Goal: Transaction & Acquisition: Book appointment/travel/reservation

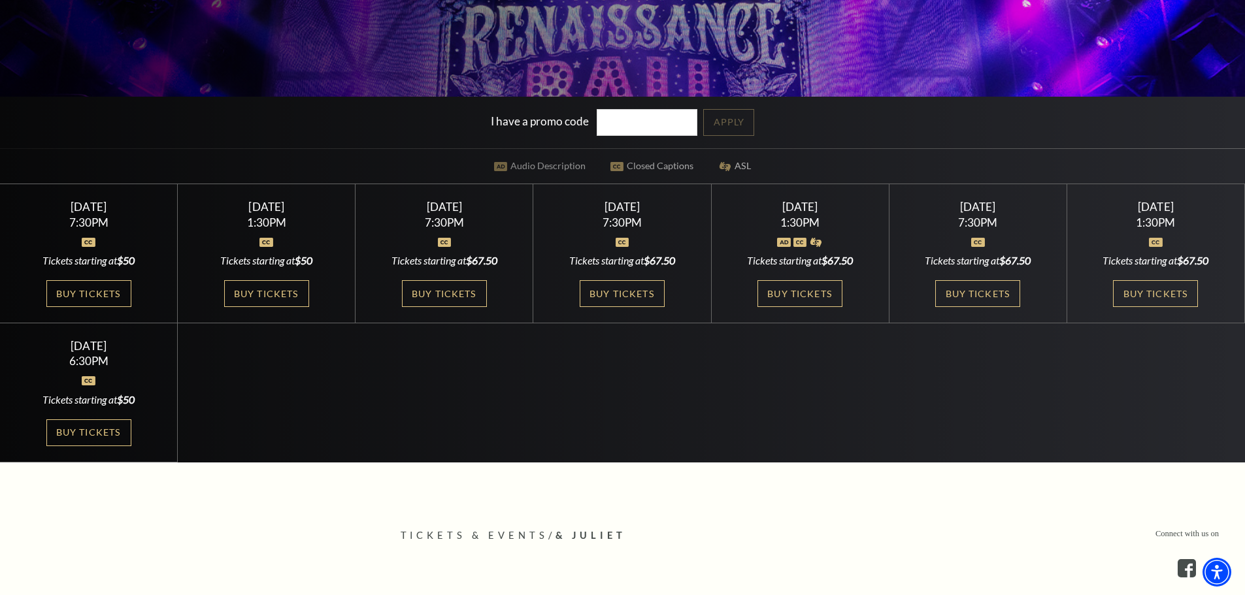
scroll to position [392, 0]
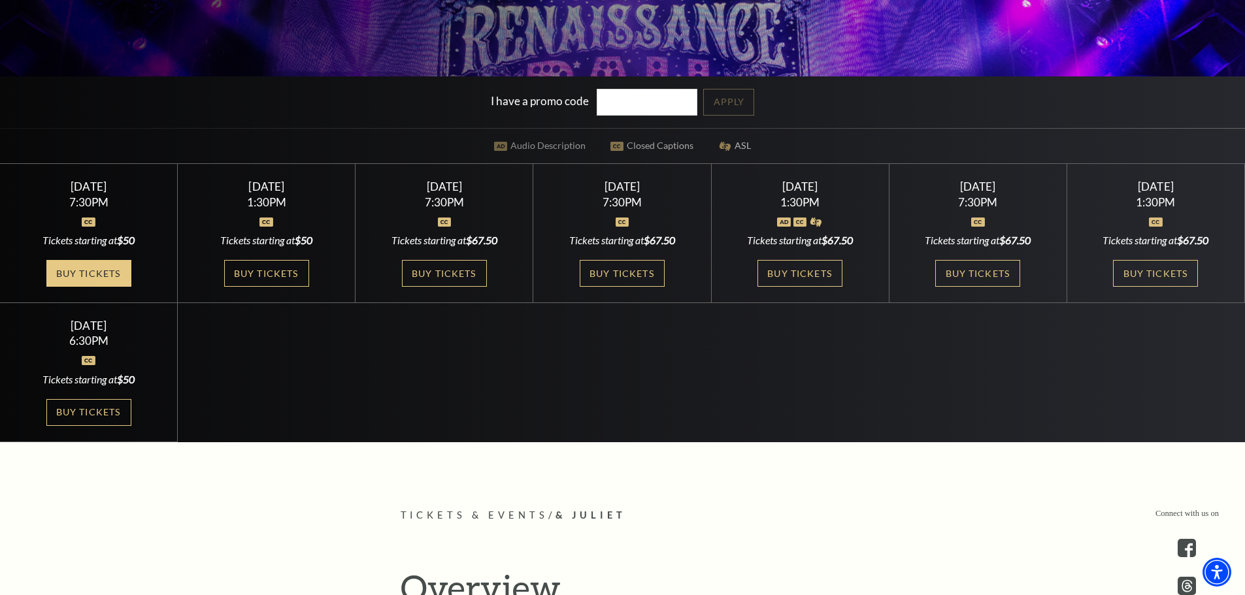
click at [114, 287] on link "Buy Tickets" at bounding box center [88, 273] width 85 height 27
click at [271, 272] on link "Buy Tickets" at bounding box center [266, 273] width 85 height 27
click at [462, 273] on link "Buy Tickets" at bounding box center [444, 273] width 85 height 27
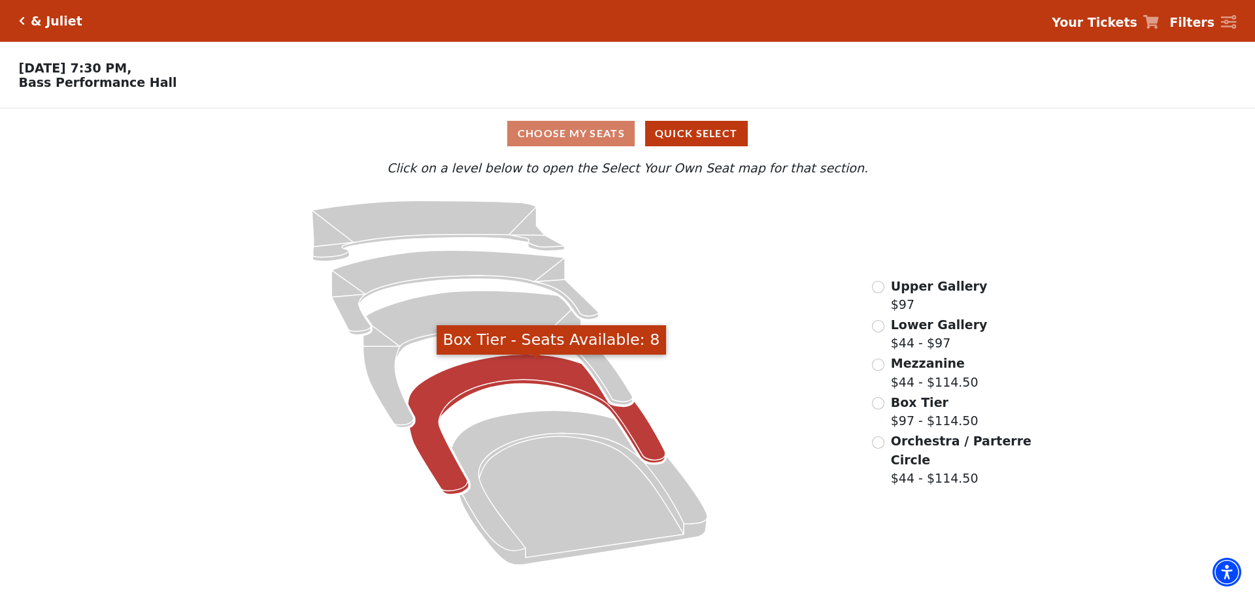
click at [522, 382] on icon "Box Tier - Seats Available: 8" at bounding box center [536, 425] width 257 height 141
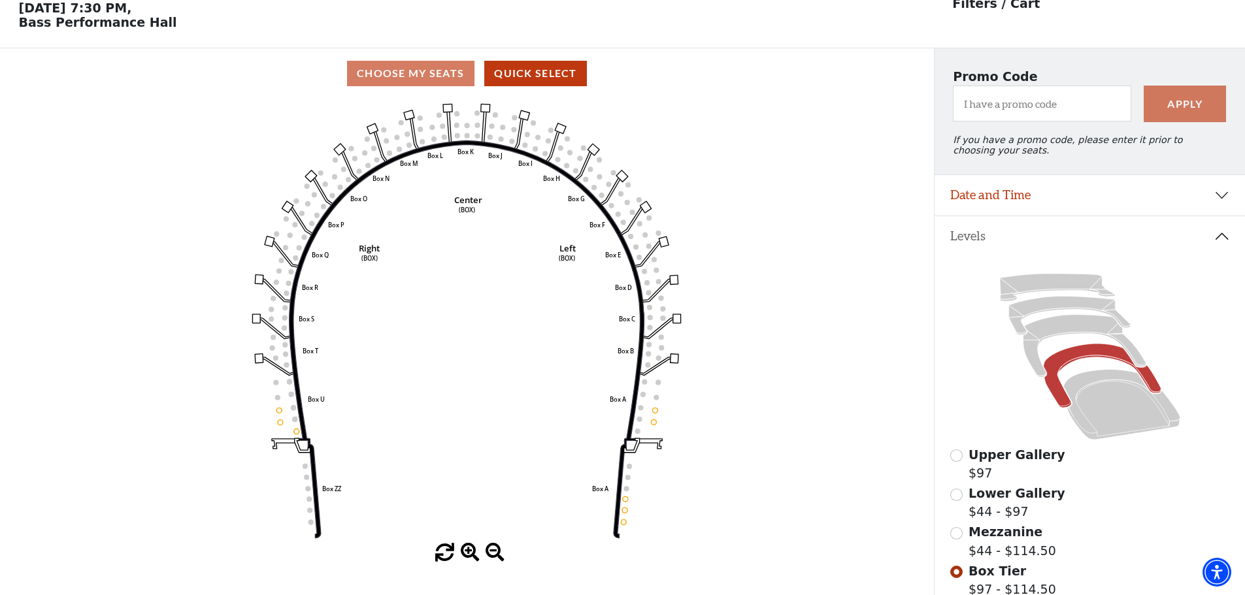
scroll to position [61, 0]
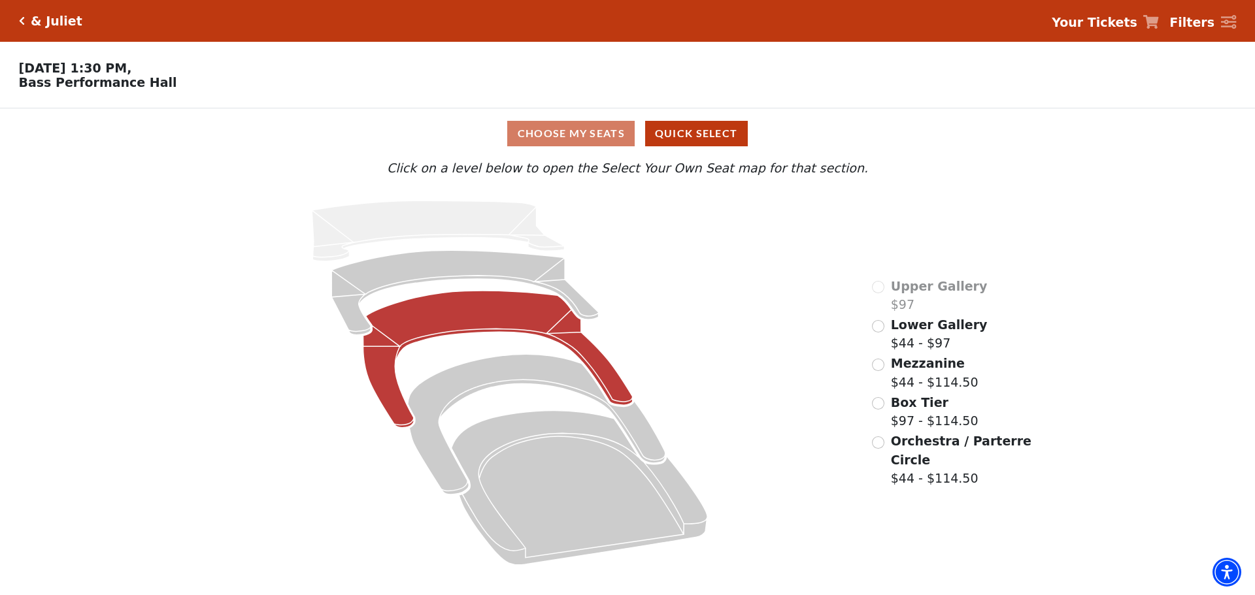
click at [481, 314] on icon at bounding box center [497, 359] width 269 height 137
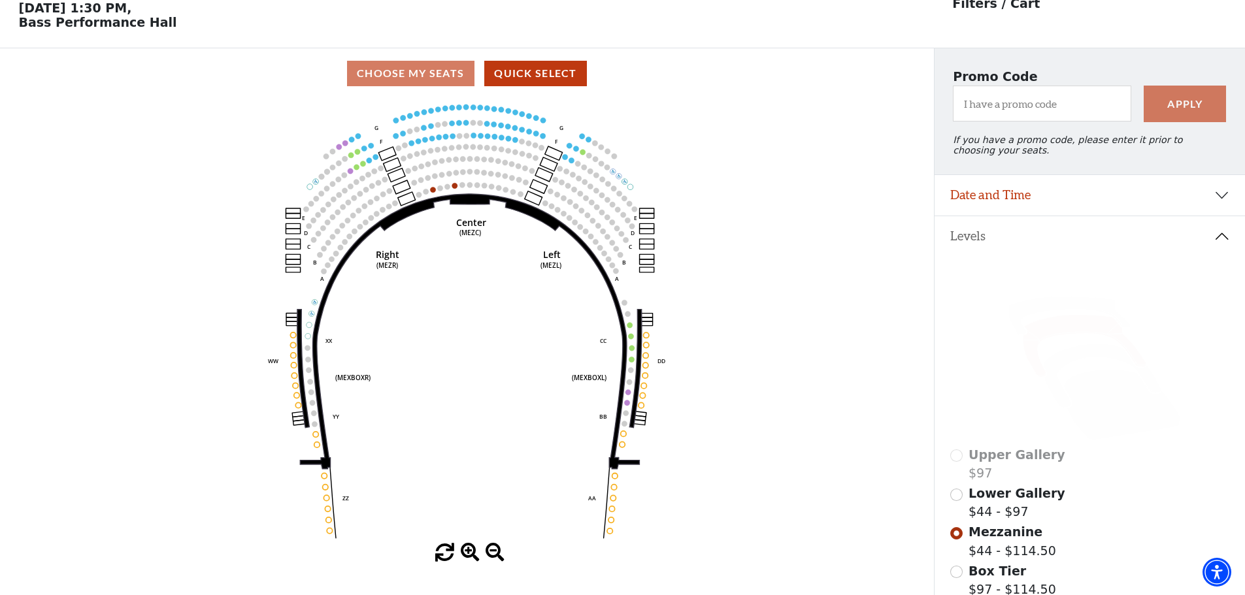
scroll to position [61, 0]
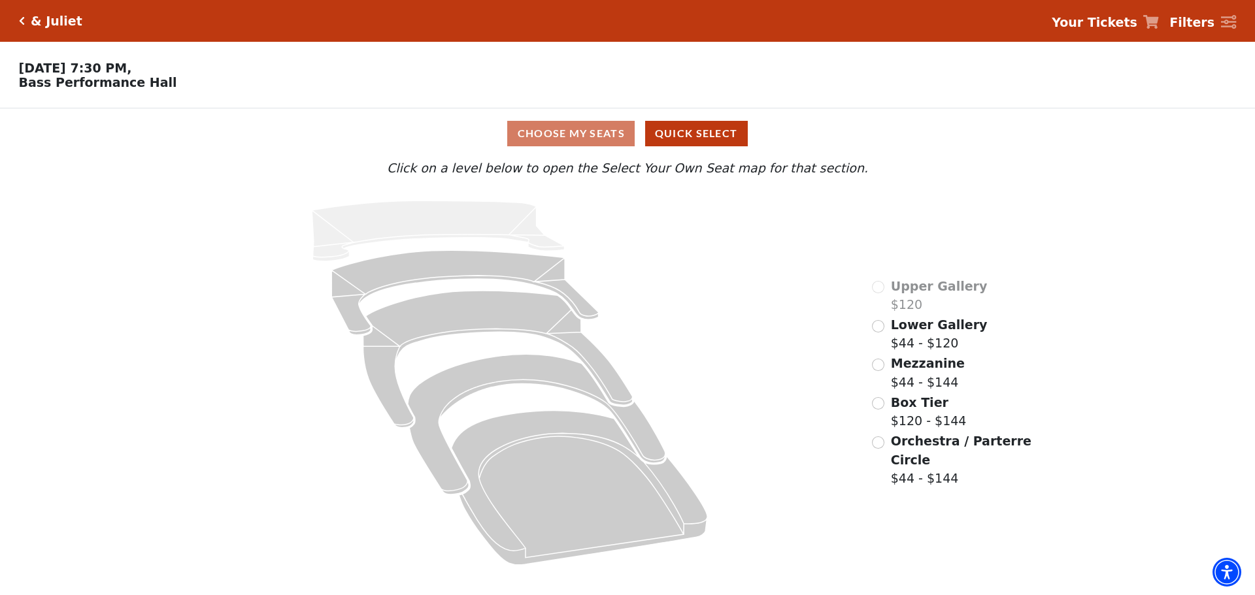
click at [574, 144] on div "Choose My Seats Quick Select" at bounding box center [627, 133] width 941 height 25
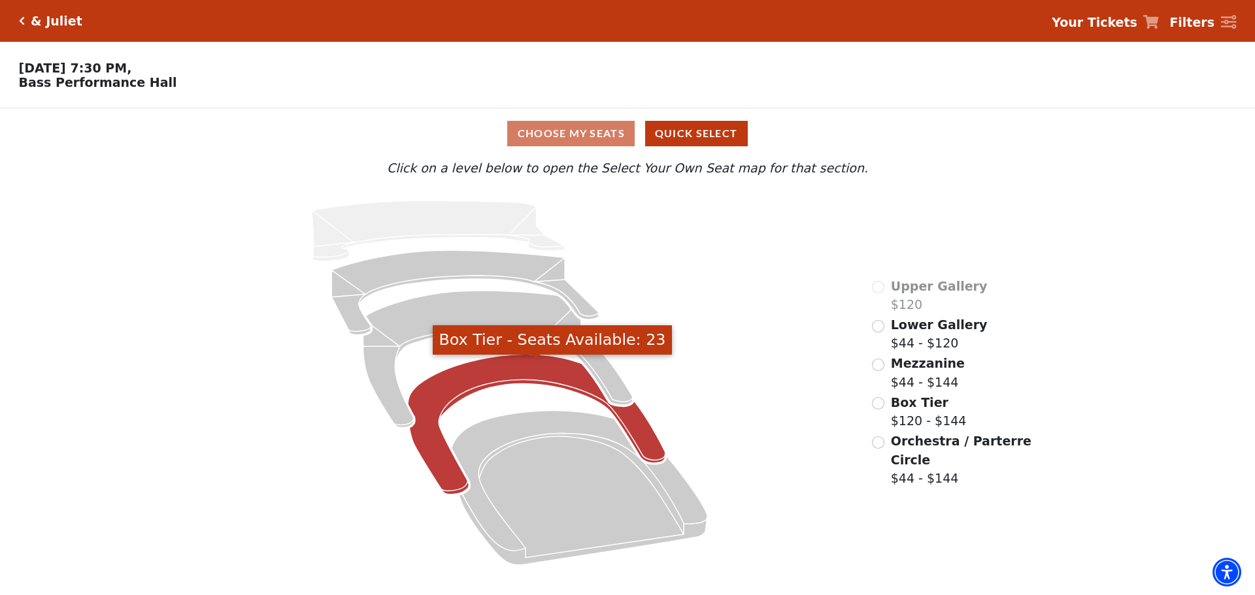
click at [478, 383] on icon "Box Tier - Seats Available: 23" at bounding box center [536, 425] width 257 height 141
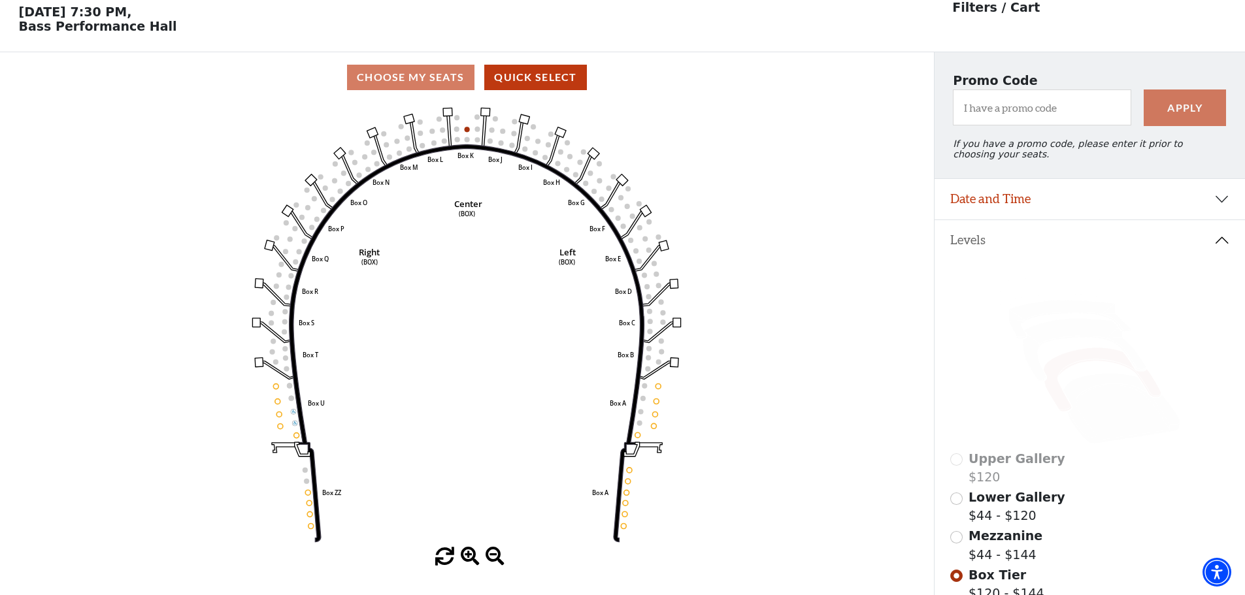
scroll to position [61, 0]
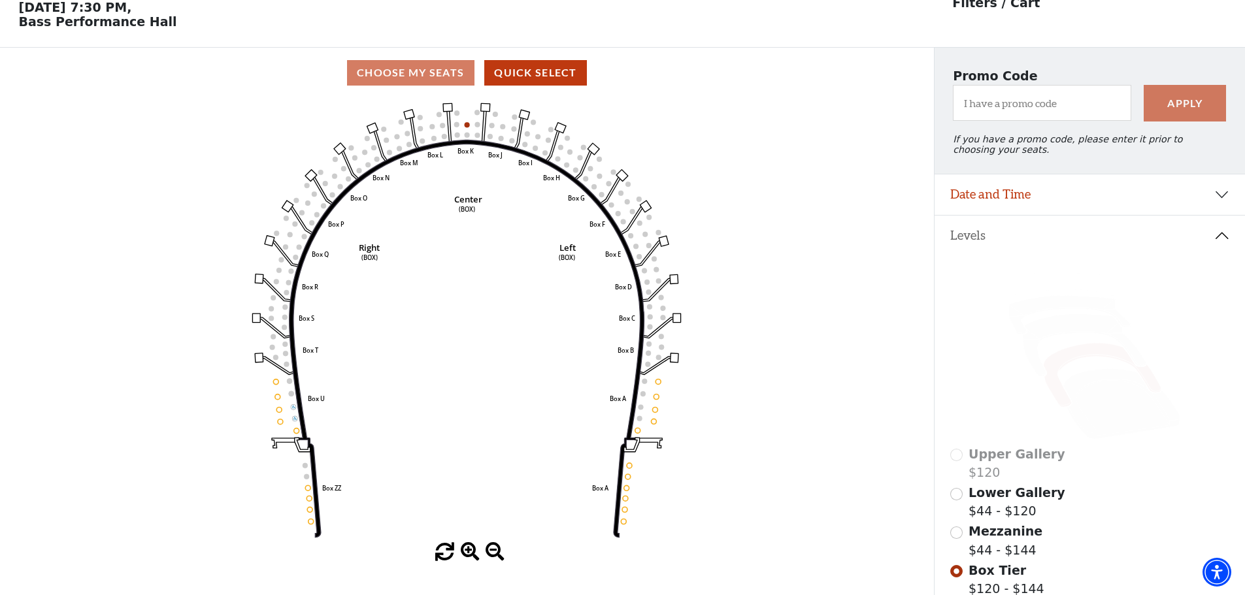
click at [444, 554] on span at bounding box center [444, 552] width 19 height 19
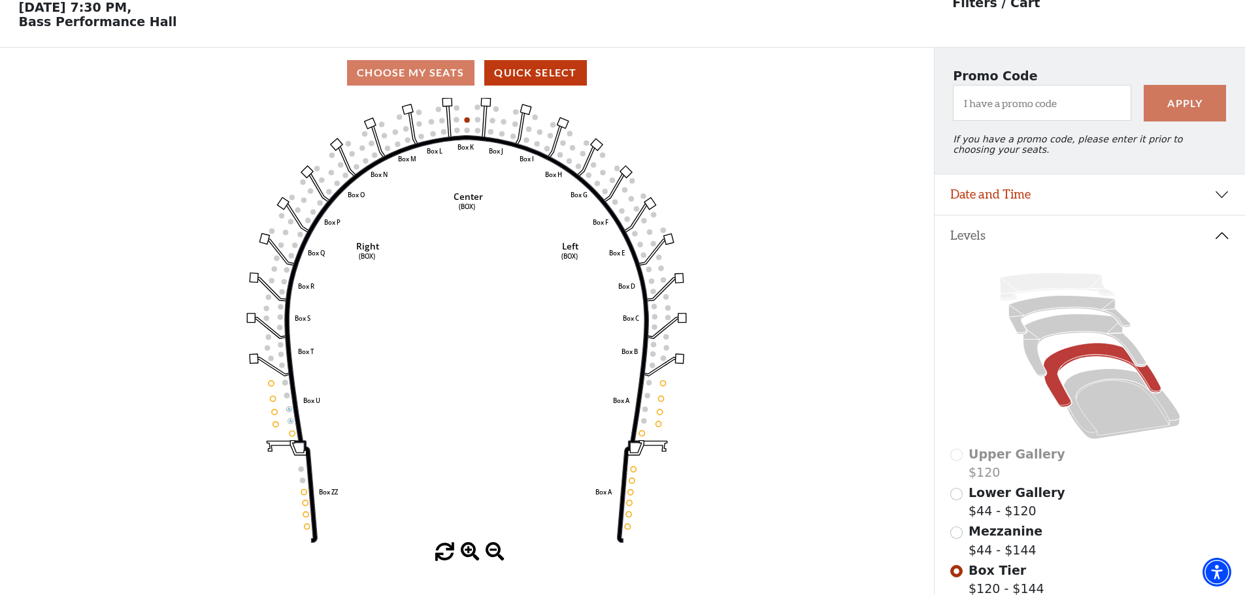
click at [429, 561] on div at bounding box center [467, 552] width 934 height 19
click at [448, 554] on span at bounding box center [444, 552] width 19 height 19
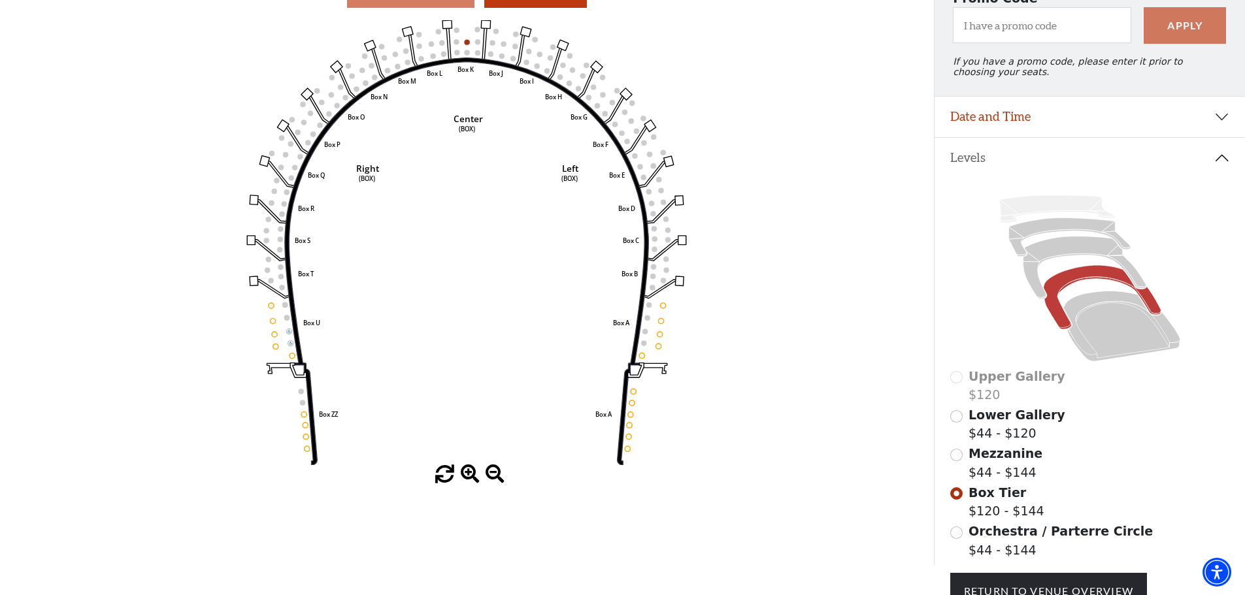
scroll to position [0, 0]
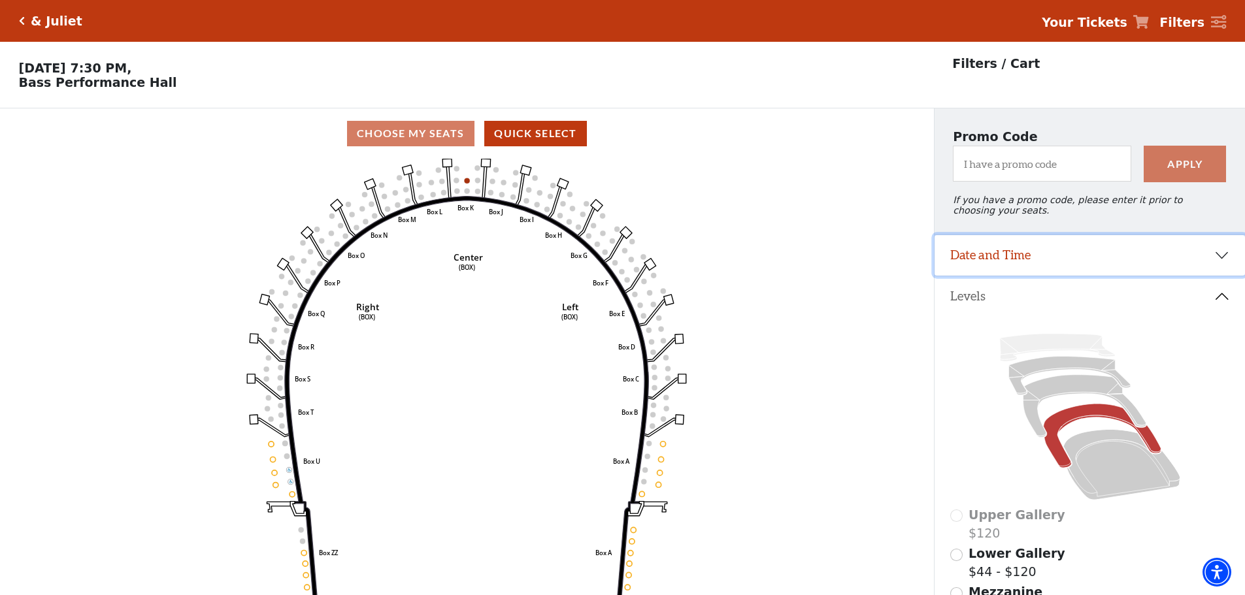
click at [1031, 272] on button "Date and Time" at bounding box center [1089, 255] width 310 height 41
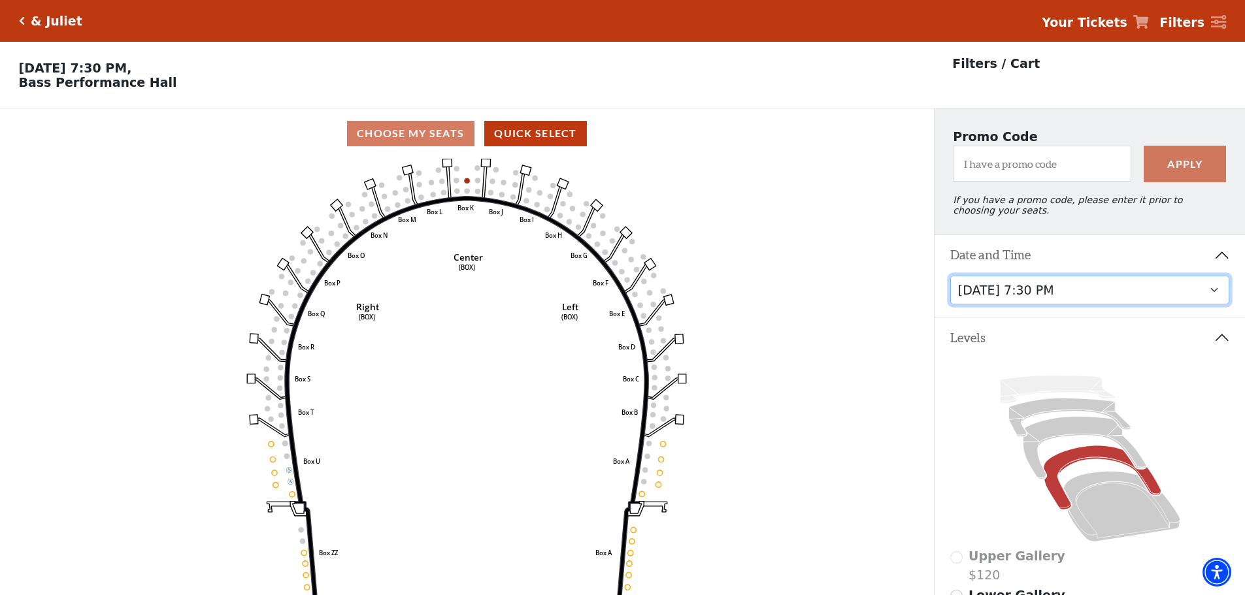
click at [1209, 299] on select "Thursday, November 13 at 1:30 PM Wednesday, November 12 at 7:30 PM Thursday, No…" at bounding box center [1090, 290] width 280 height 29
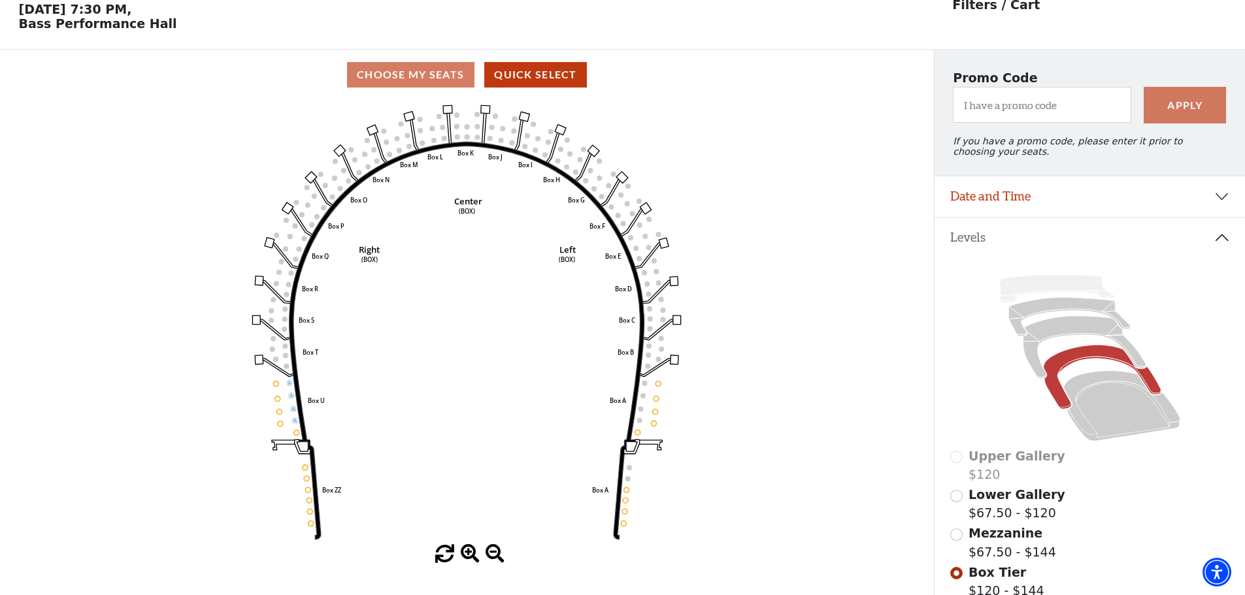
scroll to position [61, 0]
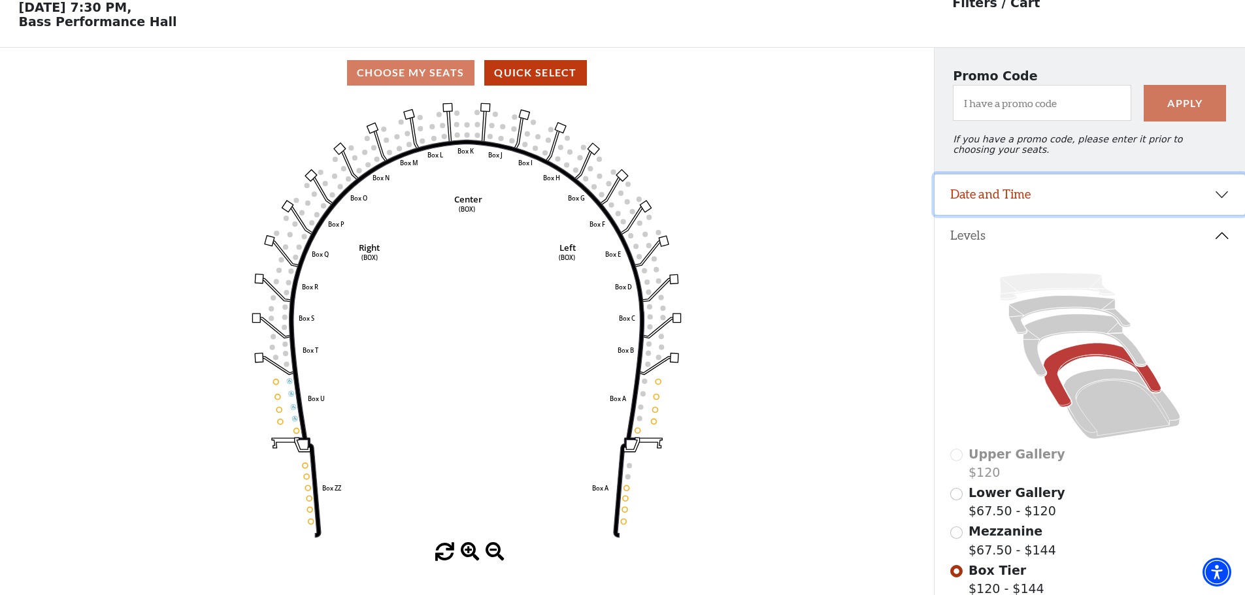
click at [1223, 205] on button "Date and Time" at bounding box center [1089, 194] width 310 height 41
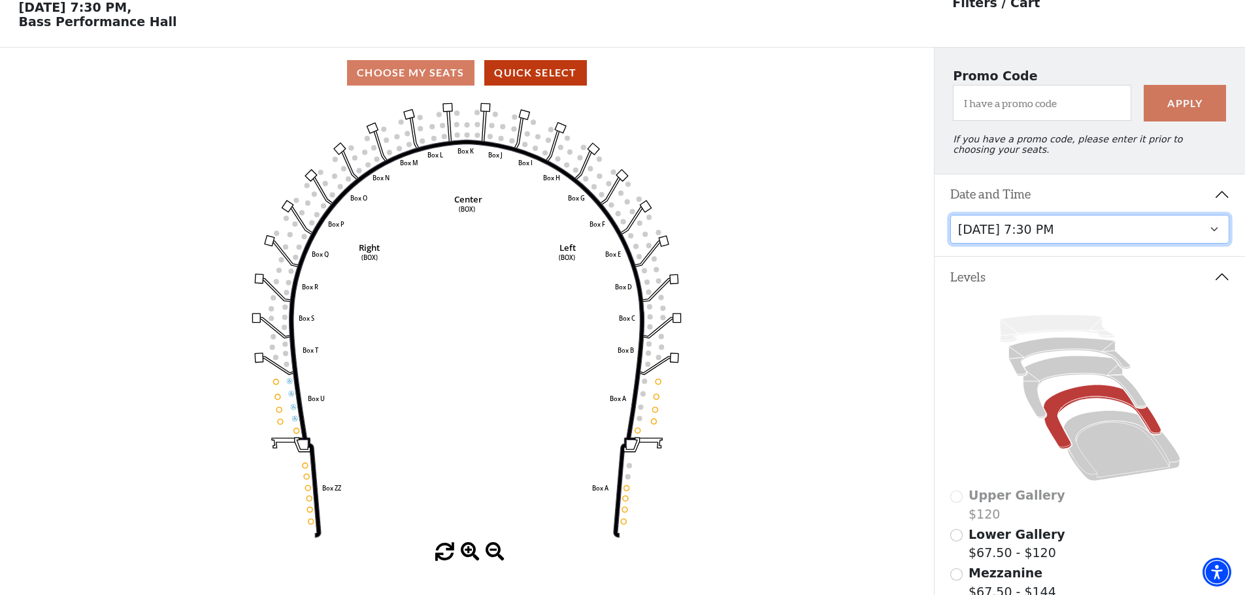
click at [1094, 230] on select "Thursday, November 13 at 1:30 PM Wednesday, November 12 at 7:30 PM Thursday, No…" at bounding box center [1090, 229] width 280 height 29
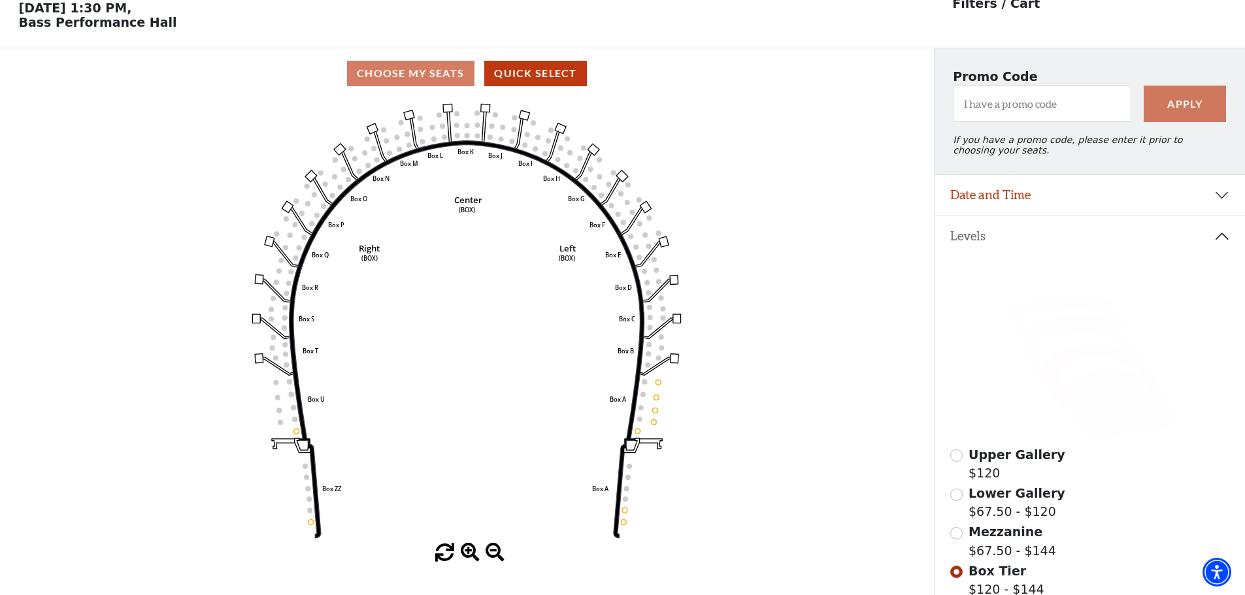
scroll to position [61, 0]
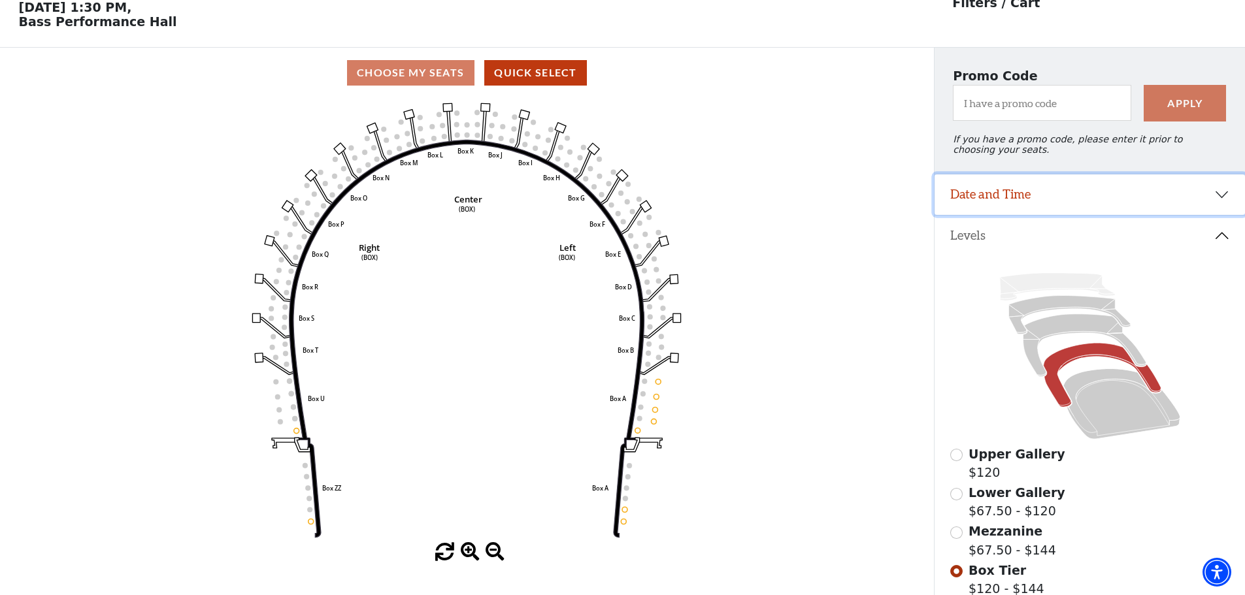
click at [1223, 205] on button "Date and Time" at bounding box center [1089, 194] width 310 height 41
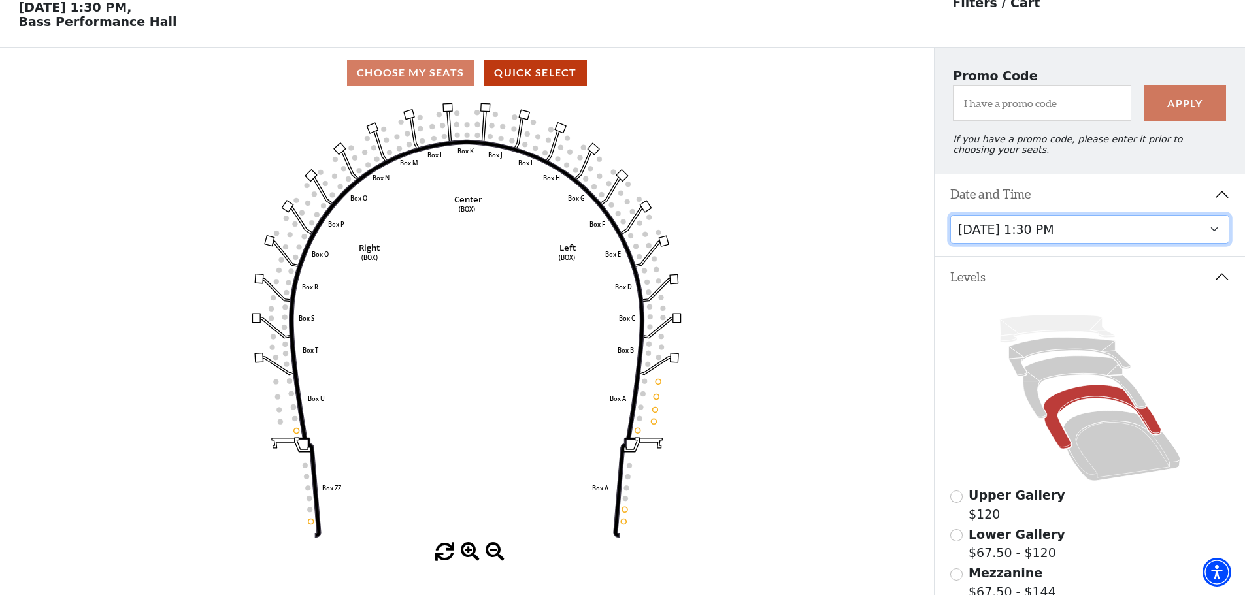
click at [1091, 244] on select "Thursday, November 13 at 1:30 PM Wednesday, November 12 at 7:30 PM Thursday, No…" at bounding box center [1090, 229] width 280 height 29
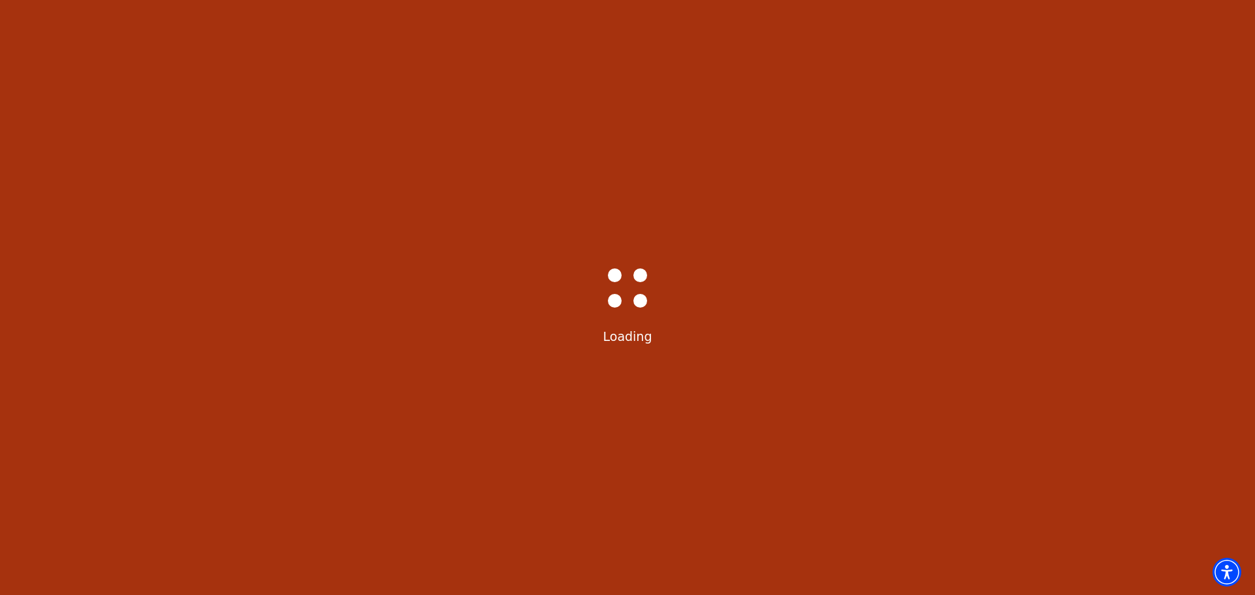
select select "6233"
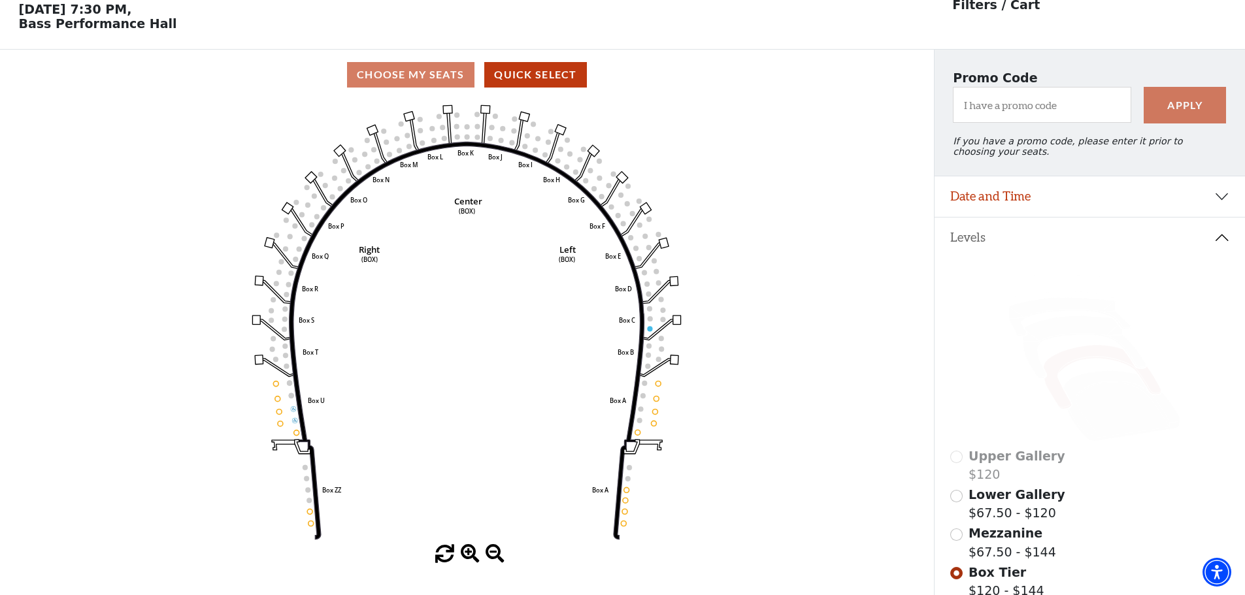
scroll to position [61, 0]
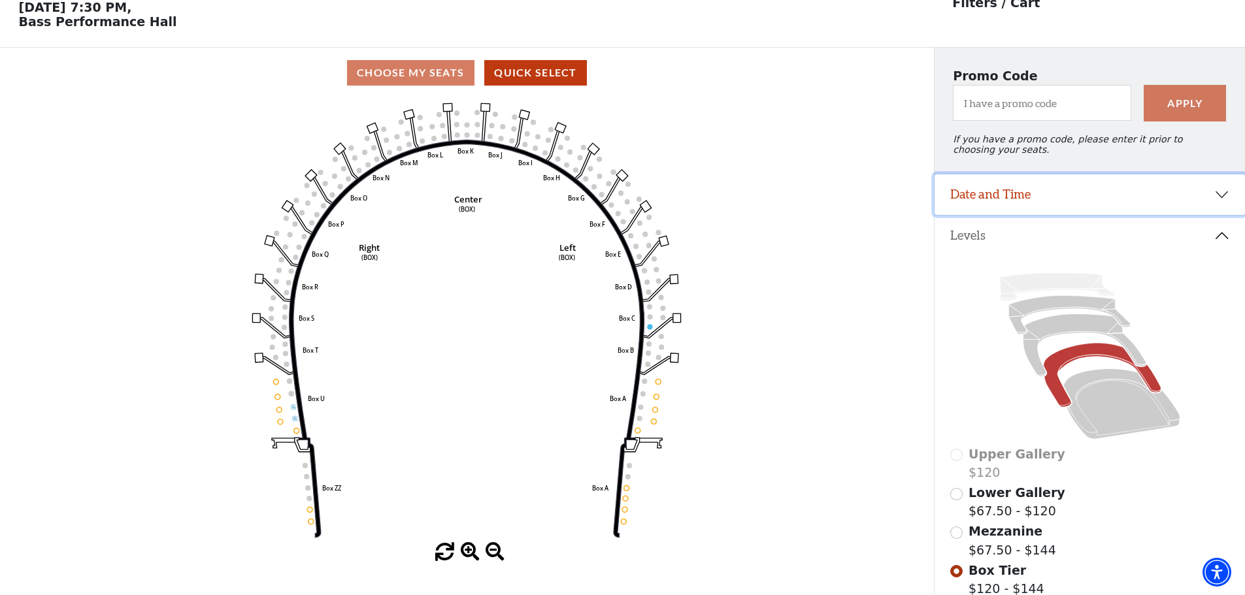
click at [1221, 197] on button "Date and Time" at bounding box center [1089, 194] width 310 height 41
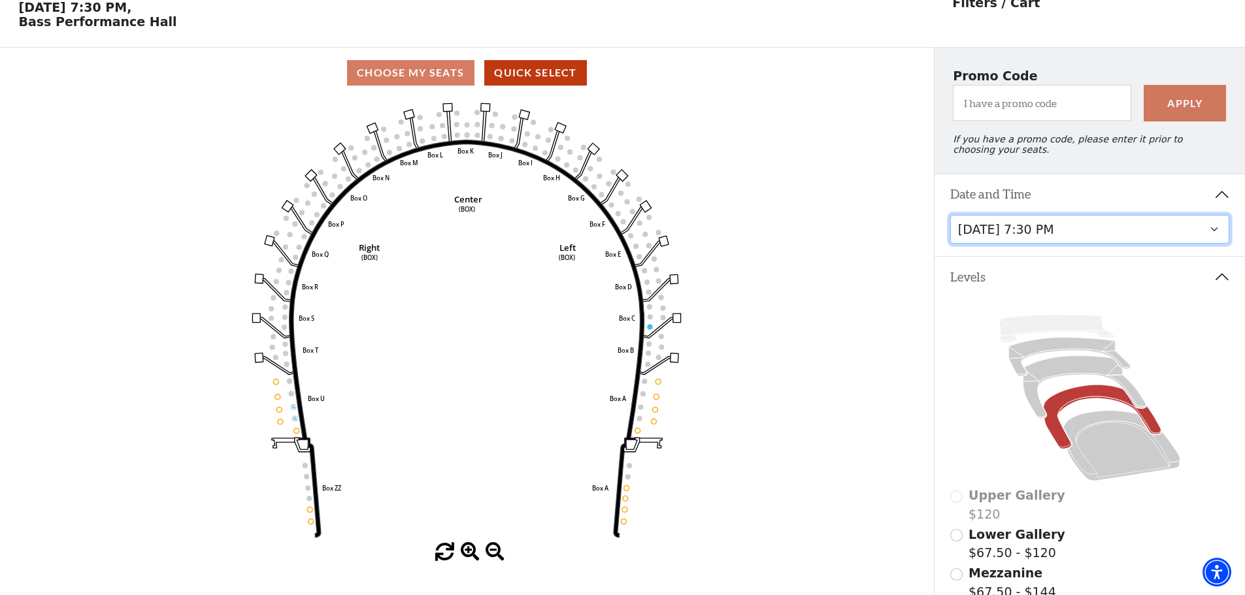
click at [1089, 244] on select "Thursday, November 13 at 1:30 PM Wednesday, November 12 at 7:30 PM Thursday, No…" at bounding box center [1090, 229] width 280 height 29
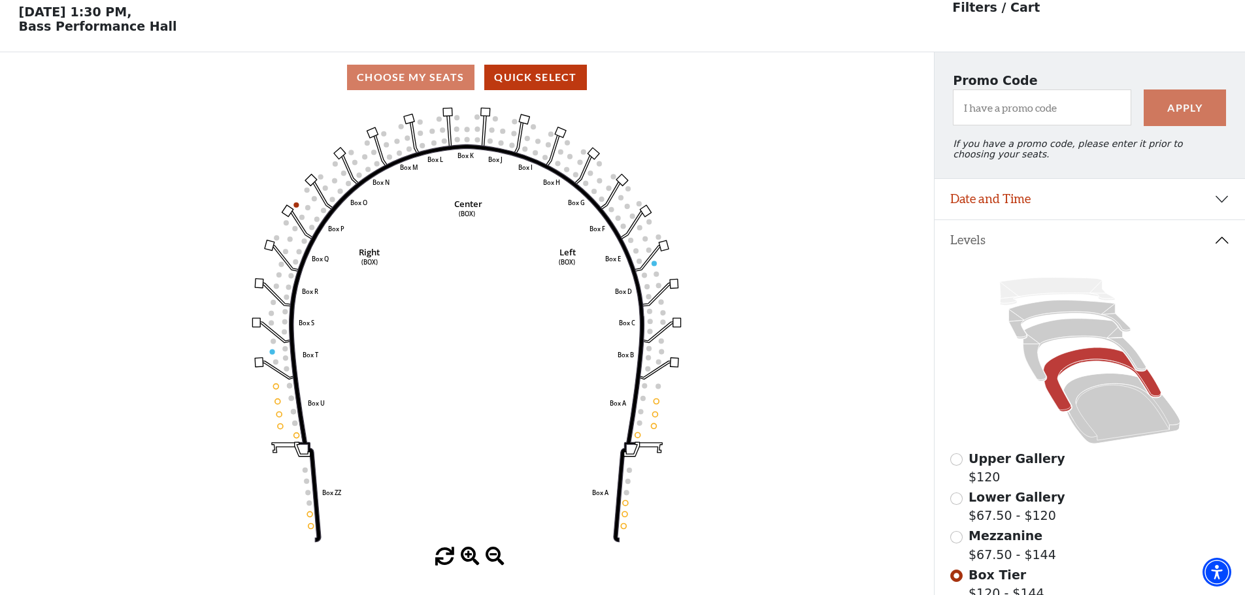
scroll to position [61, 0]
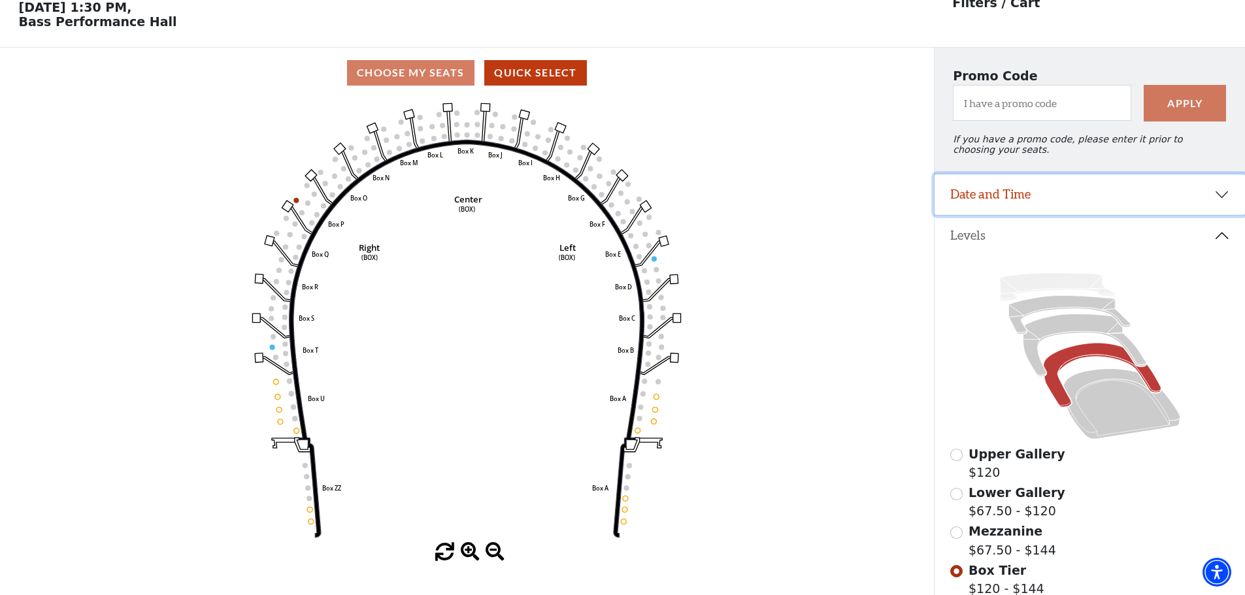
click at [1157, 215] on button "Date and Time" at bounding box center [1089, 194] width 310 height 41
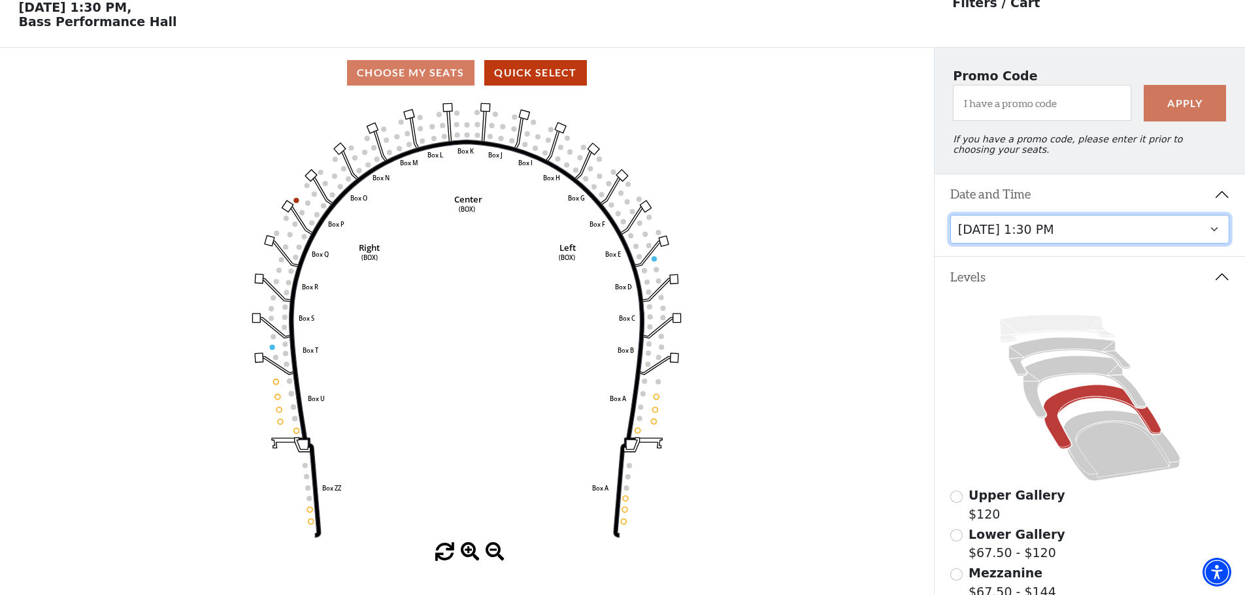
click at [1084, 236] on select "Thursday, November 13 at 1:30 PM Wednesday, November 12 at 7:30 PM Thursday, No…" at bounding box center [1090, 229] width 280 height 29
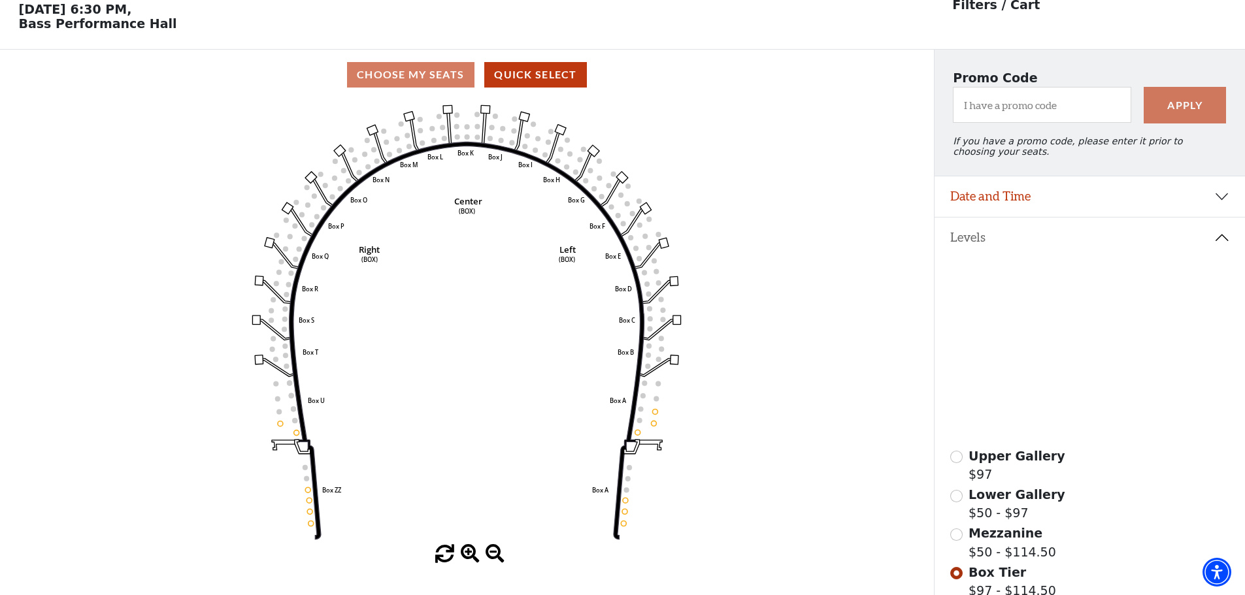
scroll to position [61, 0]
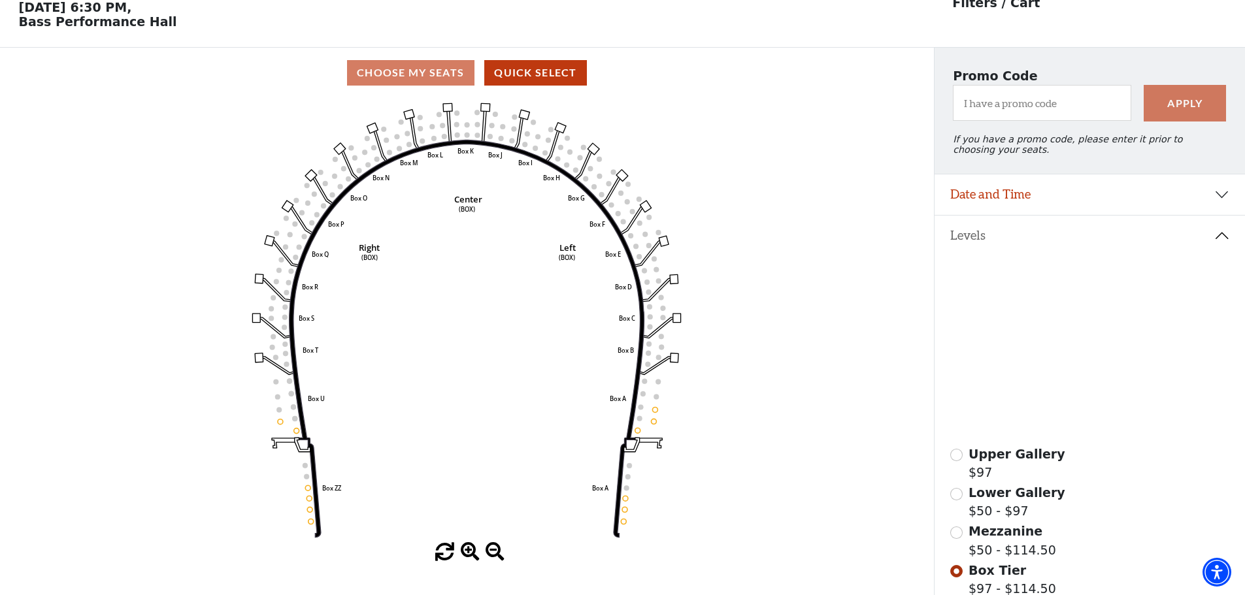
click at [1067, 335] on icon at bounding box center [1084, 345] width 123 height 63
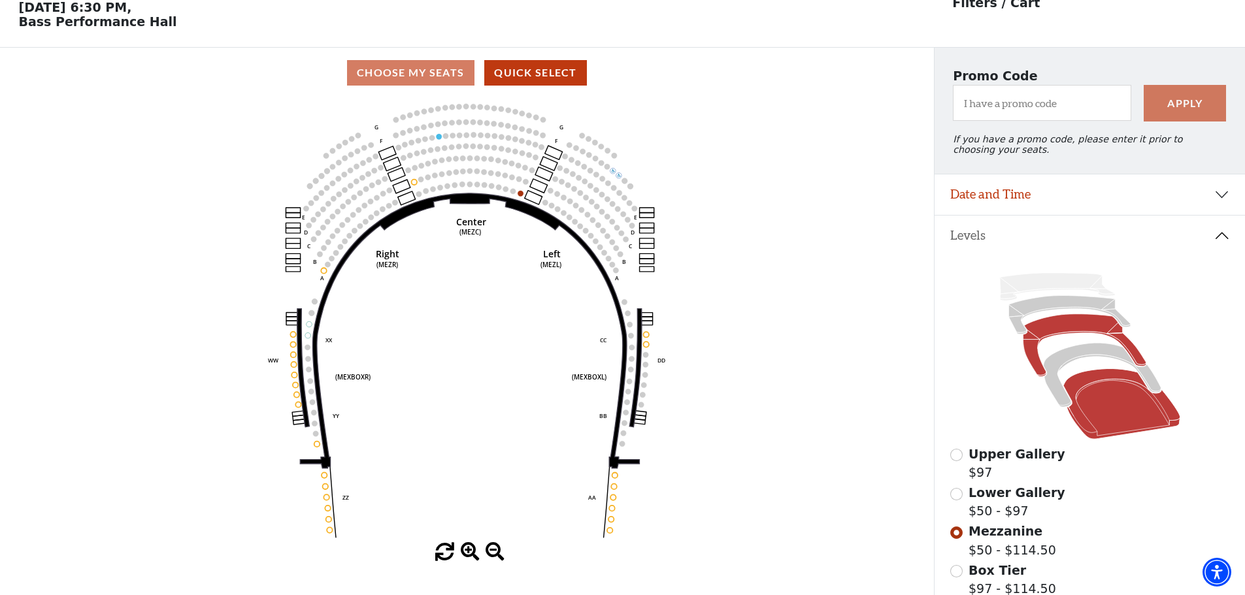
click at [1108, 397] on icon at bounding box center [1121, 404] width 117 height 71
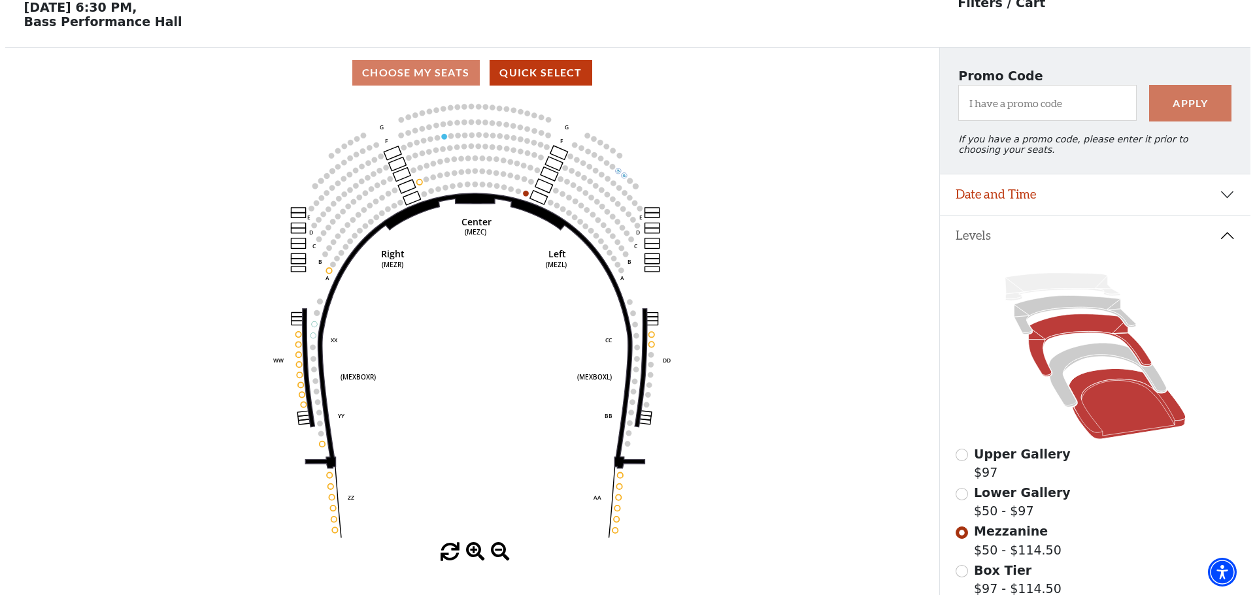
scroll to position [0, 0]
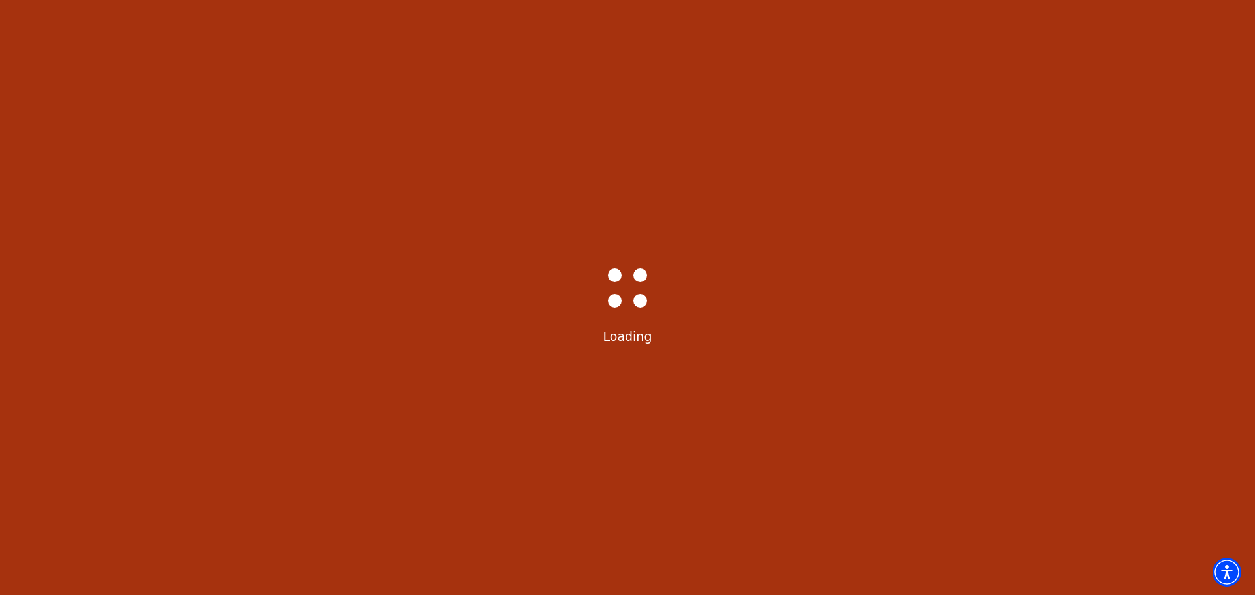
select select "6235"
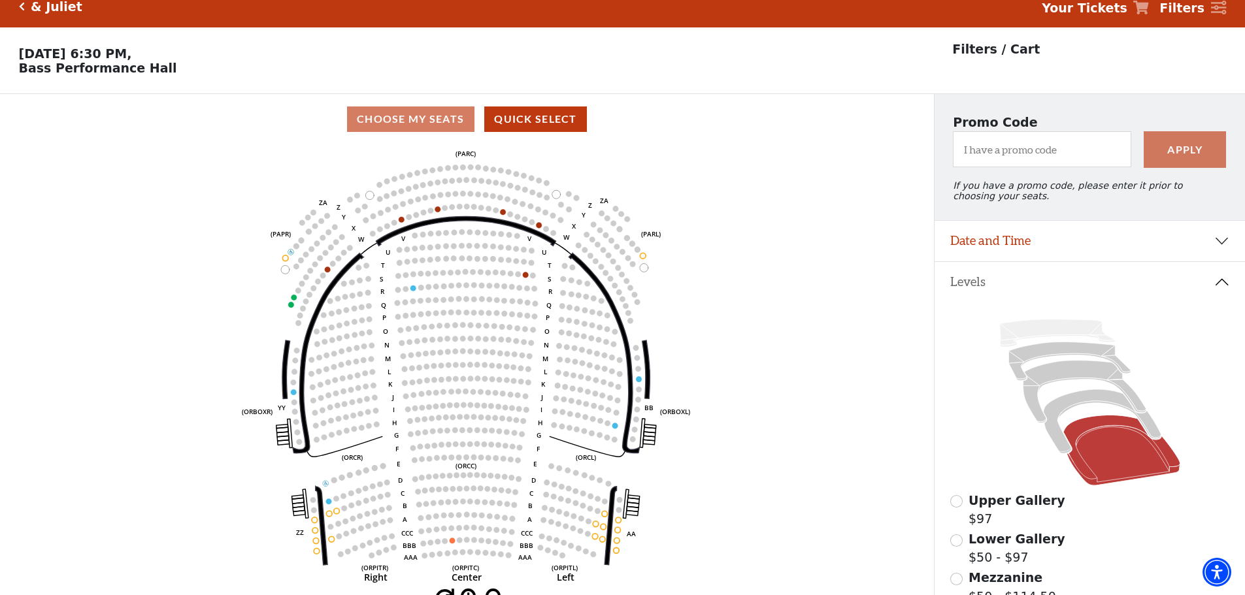
scroll to position [61, 0]
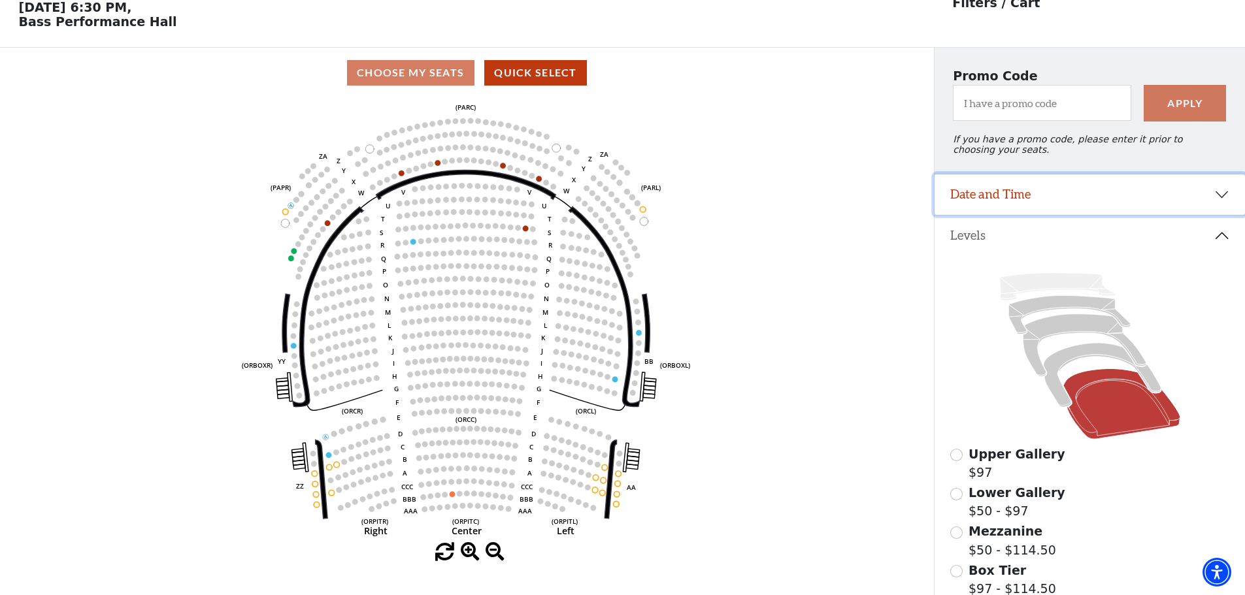
click at [1127, 201] on button "Date and Time" at bounding box center [1089, 194] width 310 height 41
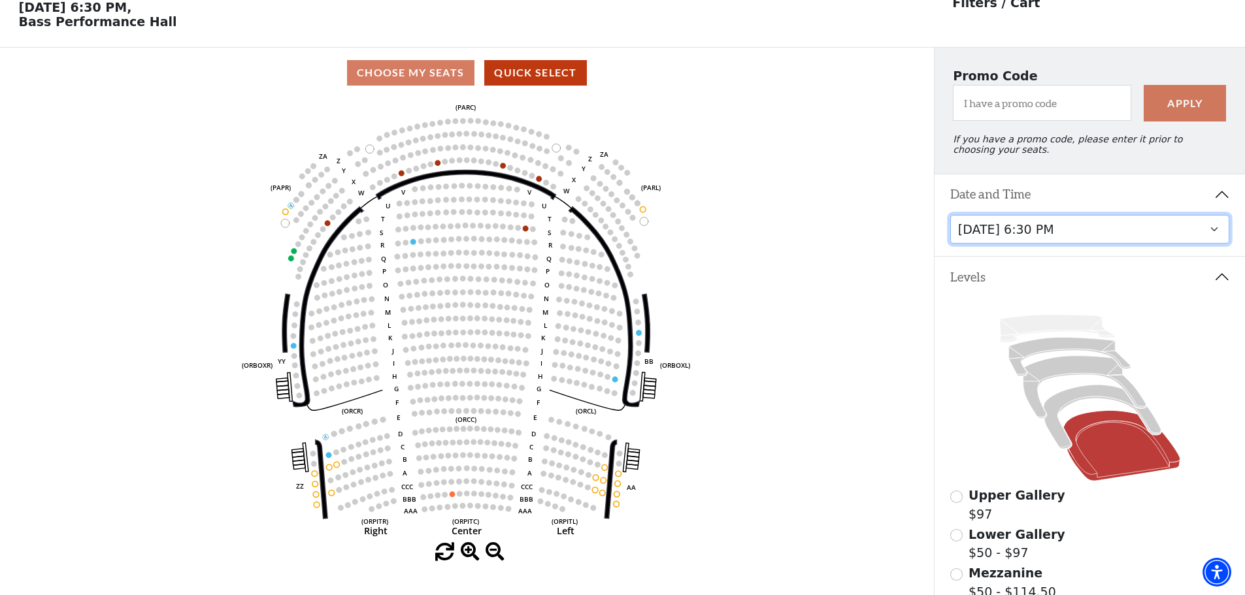
click at [1097, 242] on select "Thursday, November 13 at 1:30 PM Wednesday, November 12 at 7:30 PM Thursday, No…" at bounding box center [1090, 229] width 280 height 29
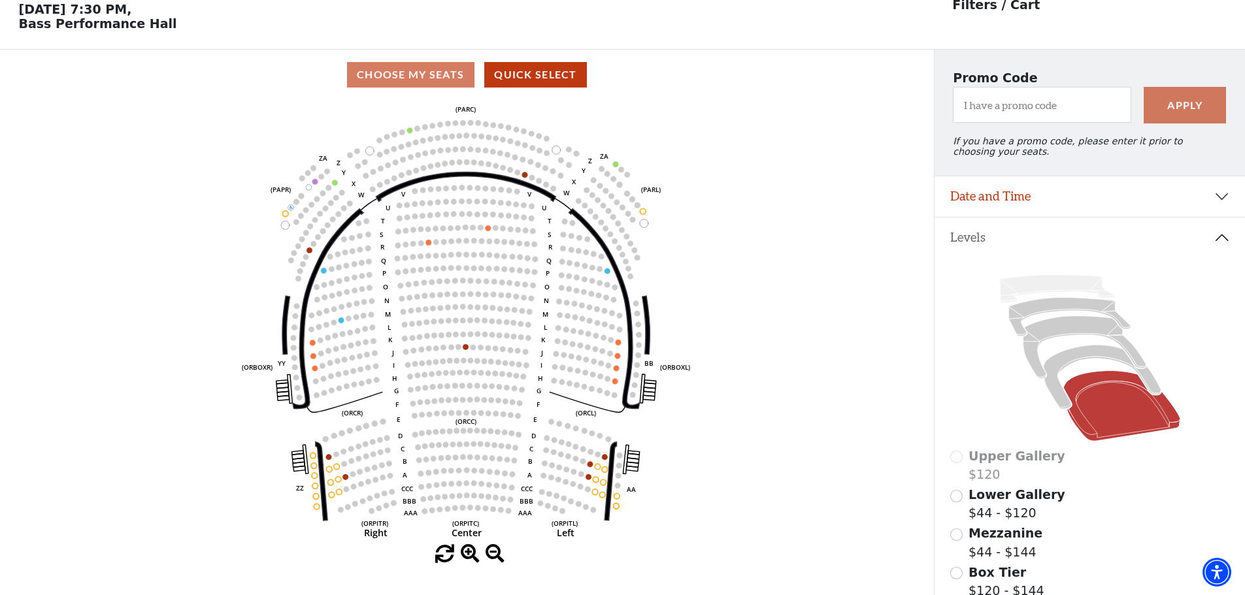
scroll to position [61, 0]
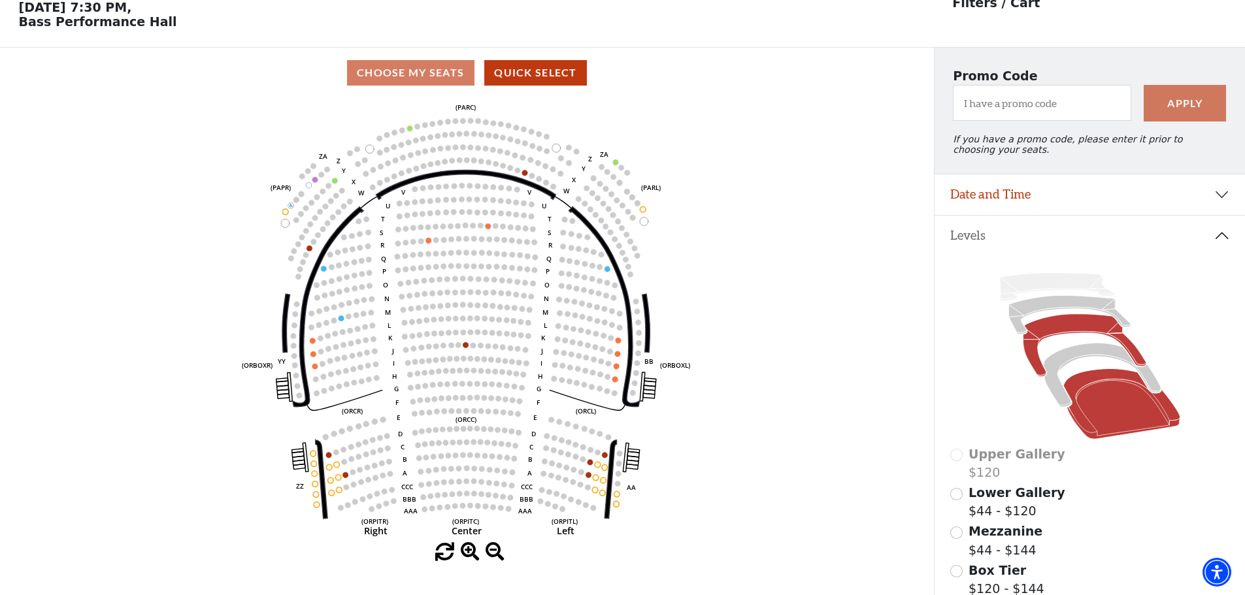
click at [1067, 336] on icon at bounding box center [1084, 345] width 123 height 63
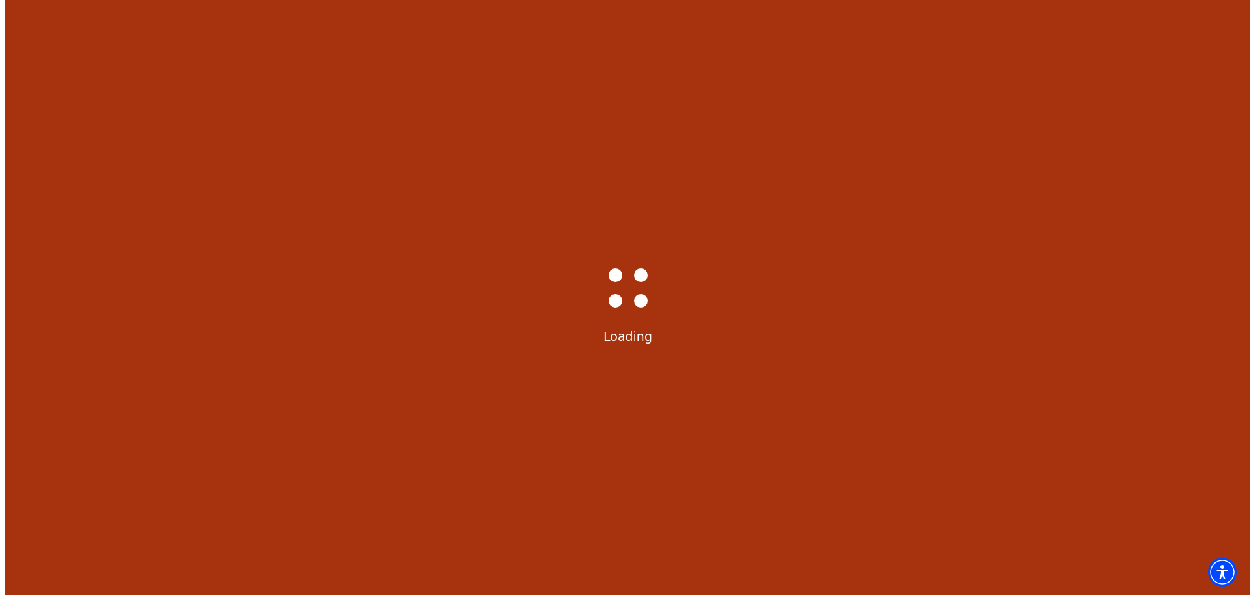
scroll to position [0, 0]
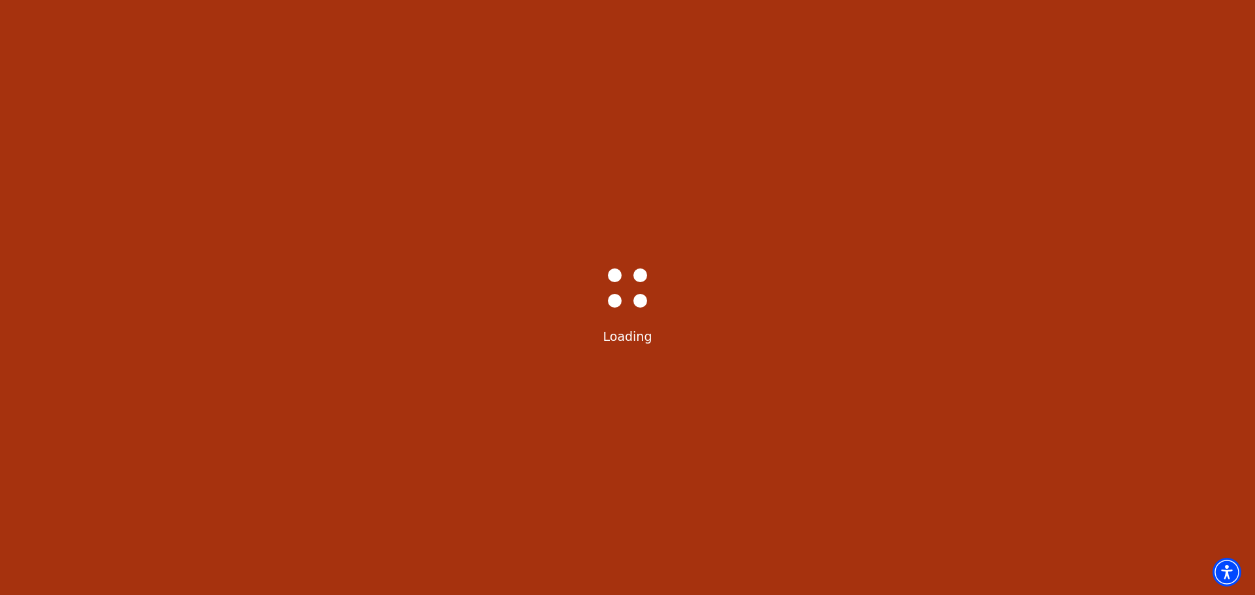
select select "6230"
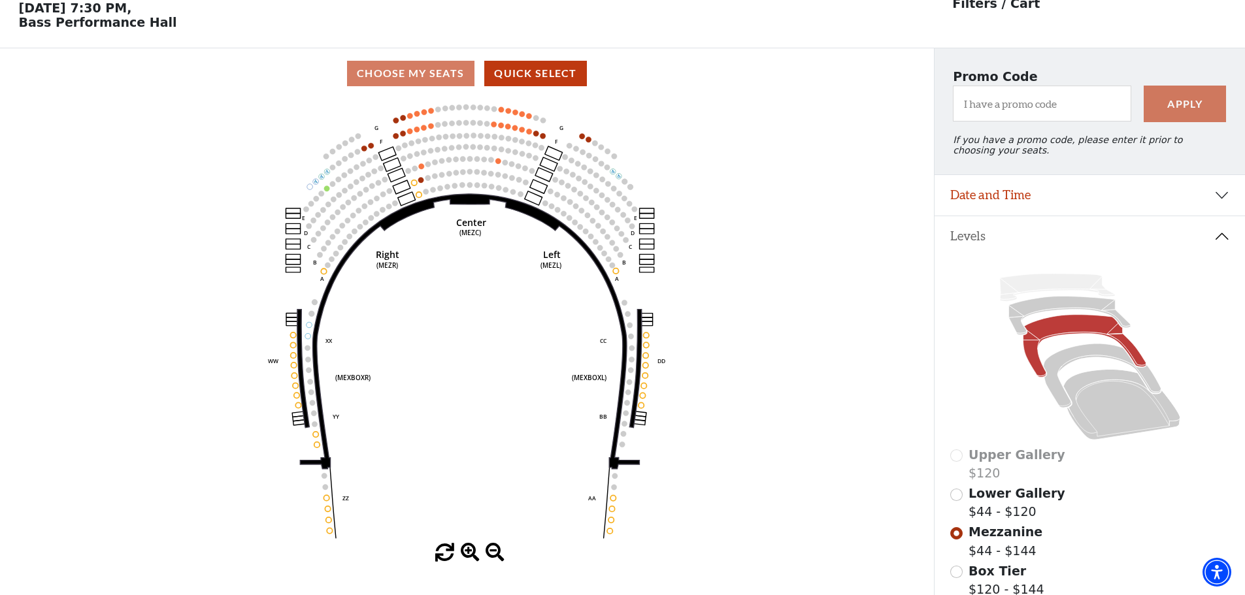
scroll to position [61, 0]
click at [1054, 205] on button "Date and Time" at bounding box center [1089, 194] width 310 height 41
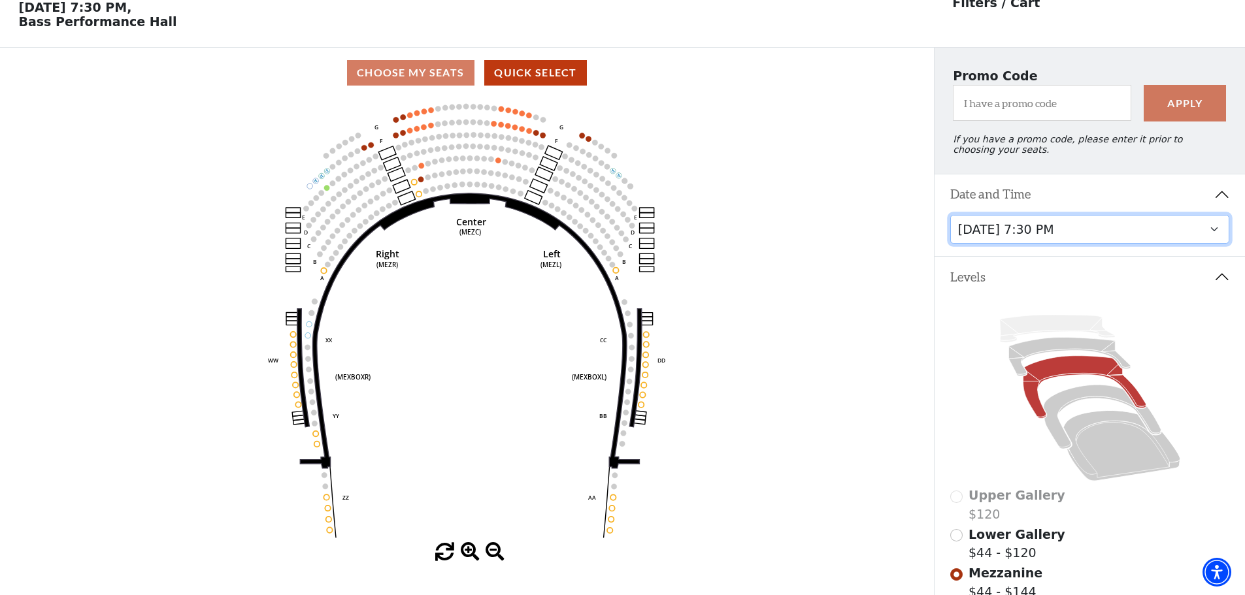
click at [1062, 235] on select "Thursday, November 13 at 1:30 PM Wednesday, November 12 at 7:30 PM Thursday, No…" at bounding box center [1090, 229] width 280 height 29
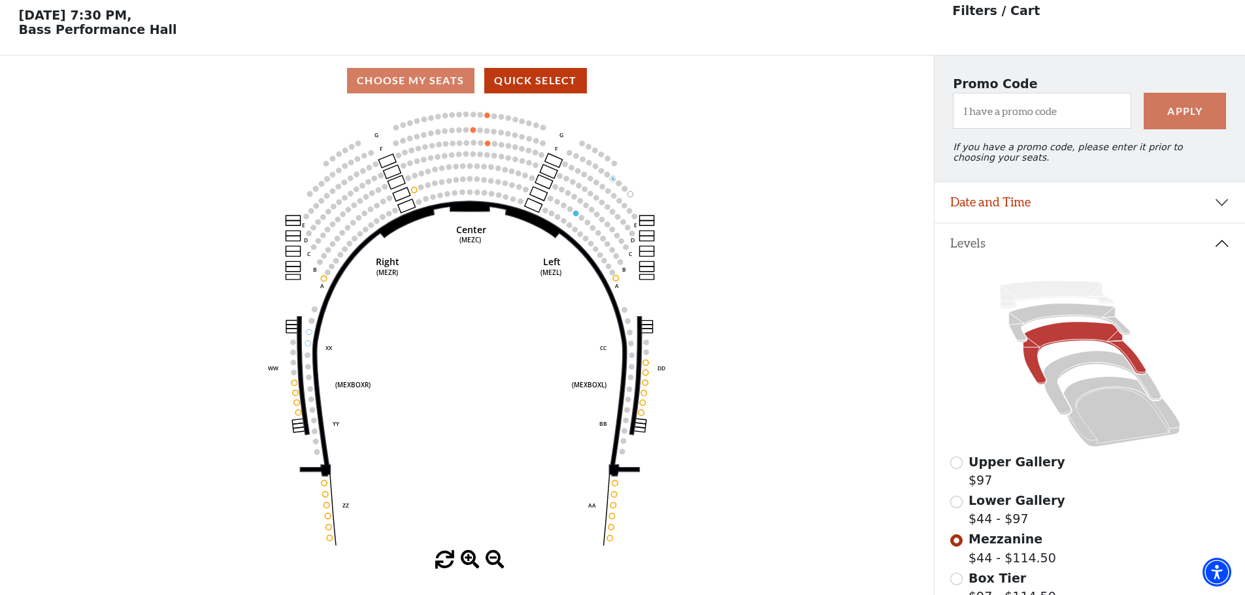
scroll to position [61, 0]
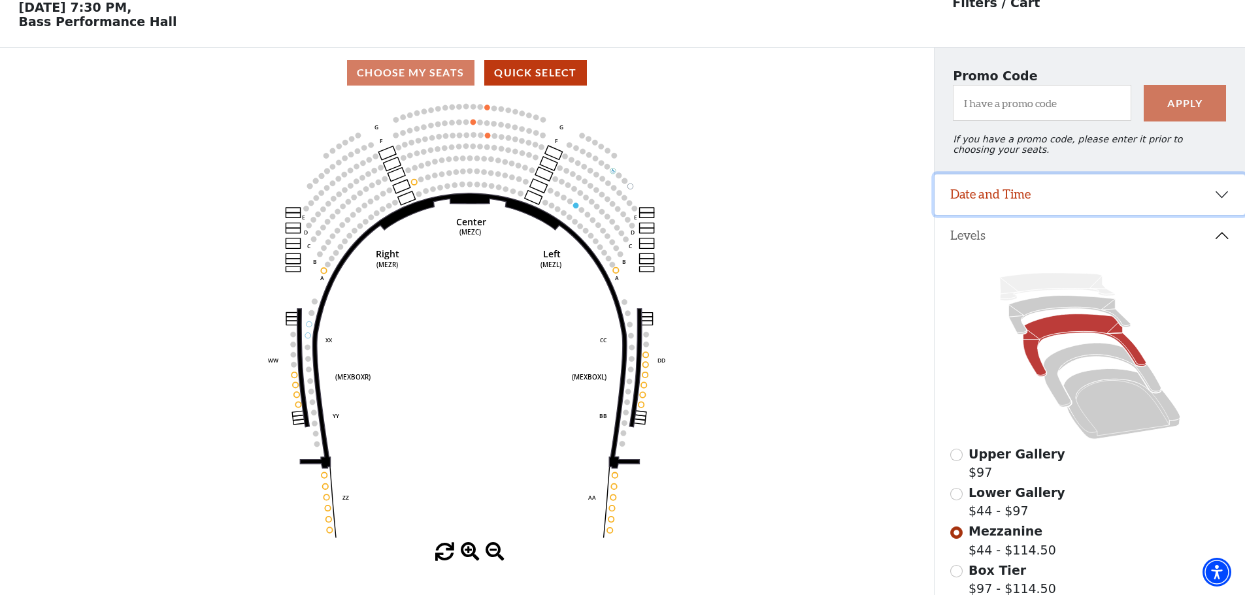
click at [1100, 201] on button "Date and Time" at bounding box center [1089, 194] width 310 height 41
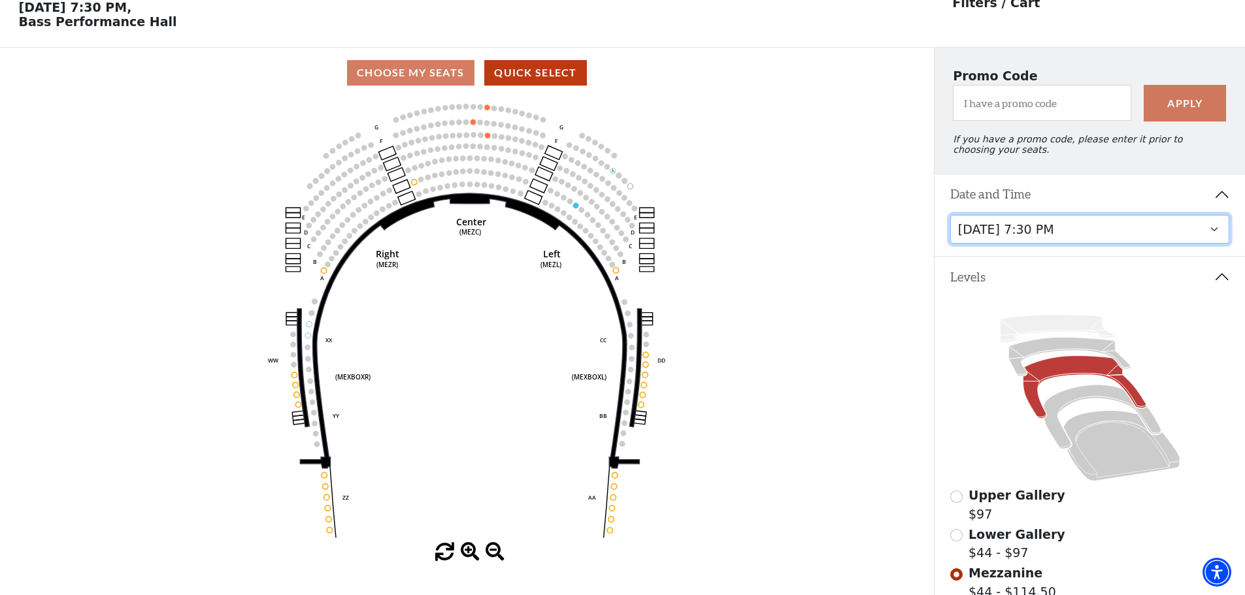
drag, startPoint x: 1097, startPoint y: 225, endPoint x: 1097, endPoint y: 233, distance: 7.8
click at [1097, 225] on select "Thursday, November 13 at 1:30 PM Wednesday, November 12 at 7:30 PM Thursday, No…" at bounding box center [1090, 229] width 280 height 29
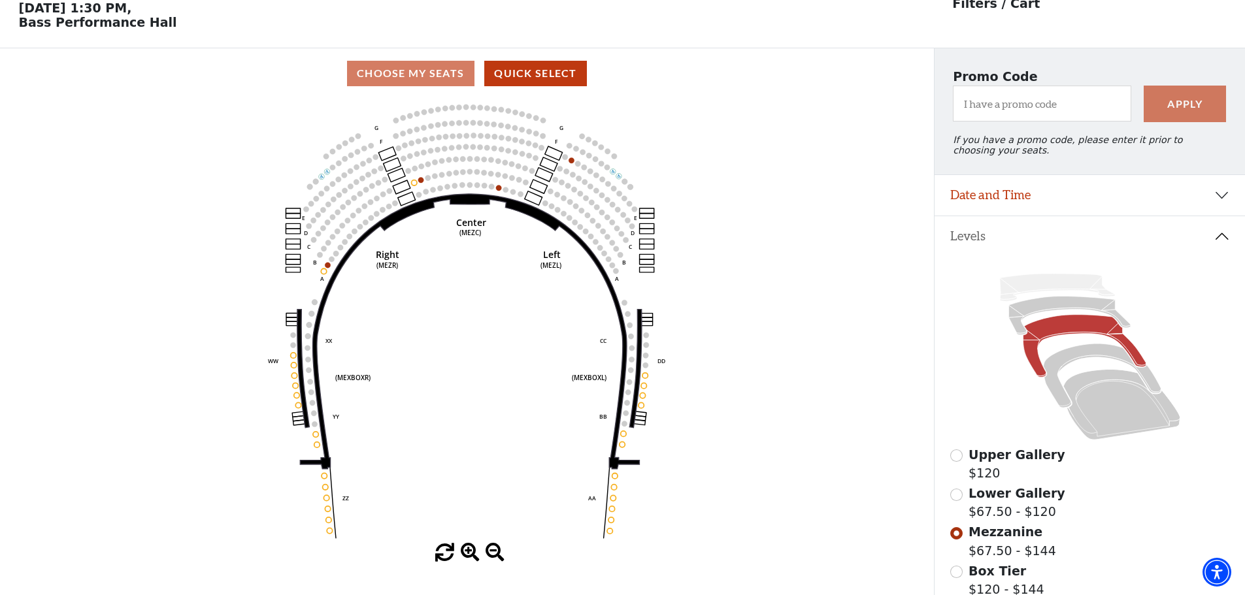
scroll to position [61, 0]
click at [1065, 207] on button "Date and Time" at bounding box center [1089, 194] width 310 height 41
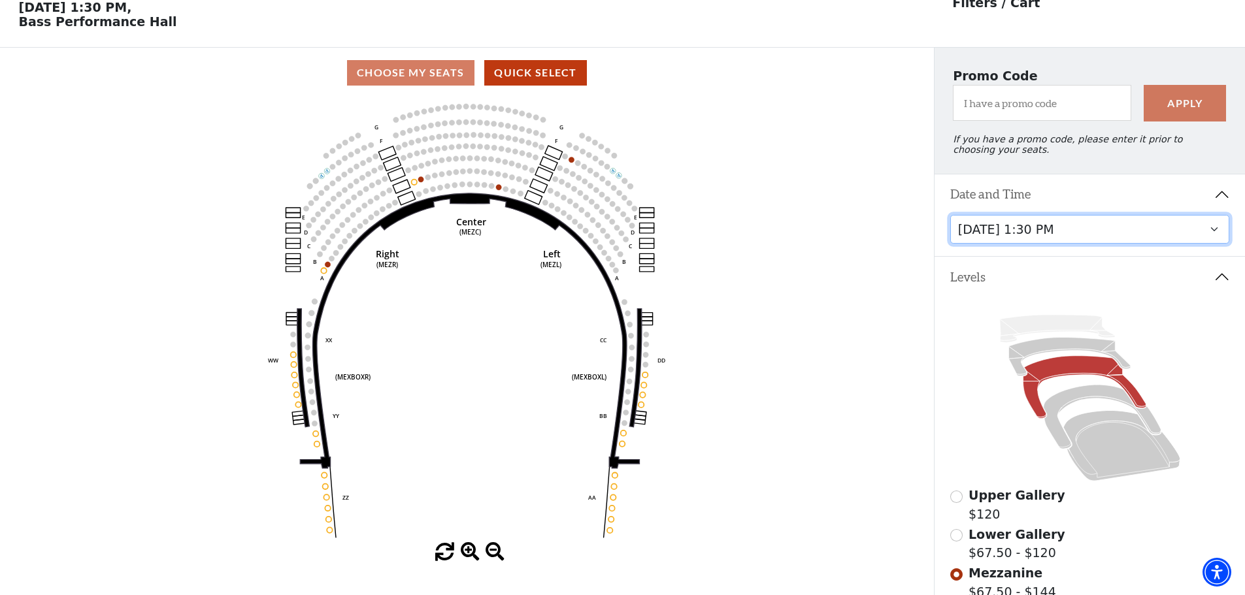
click at [1079, 237] on select "Thursday, November 13 at 1:30 PM Wednesday, November 12 at 7:30 PM Thursday, No…" at bounding box center [1090, 229] width 280 height 29
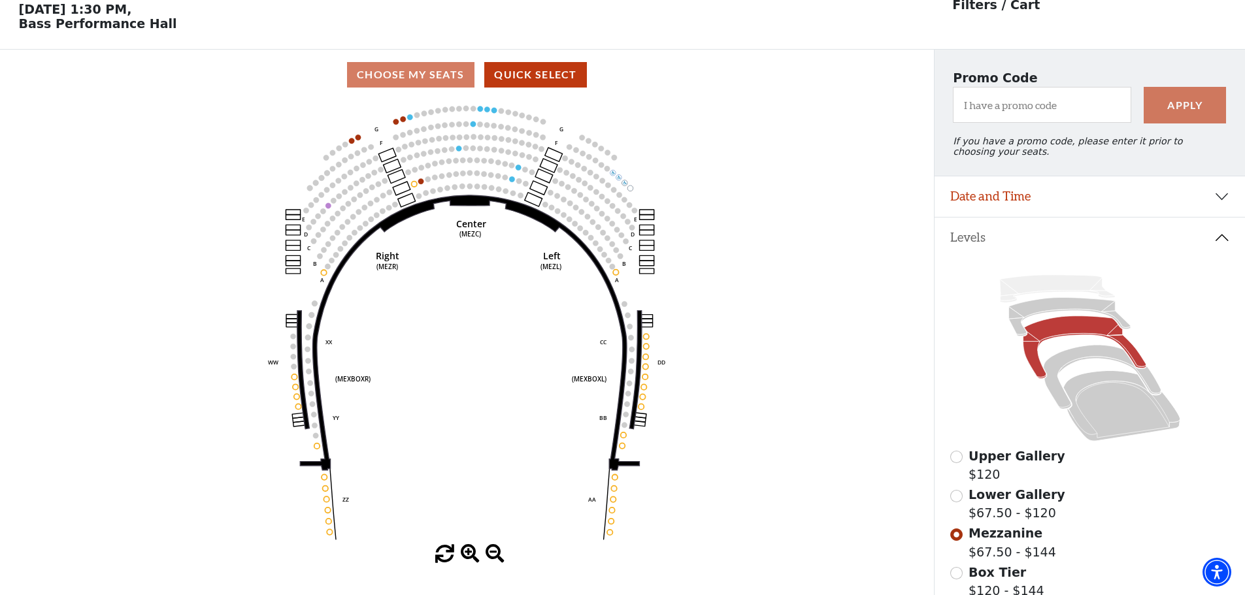
scroll to position [61, 0]
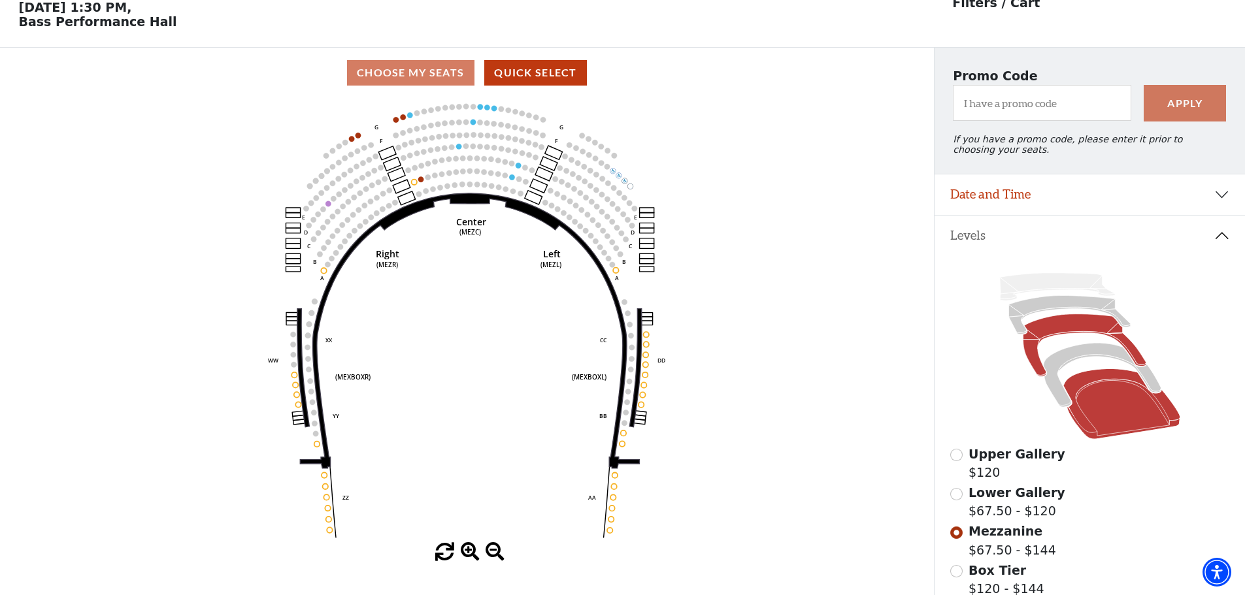
click at [1104, 418] on icon at bounding box center [1121, 404] width 117 height 71
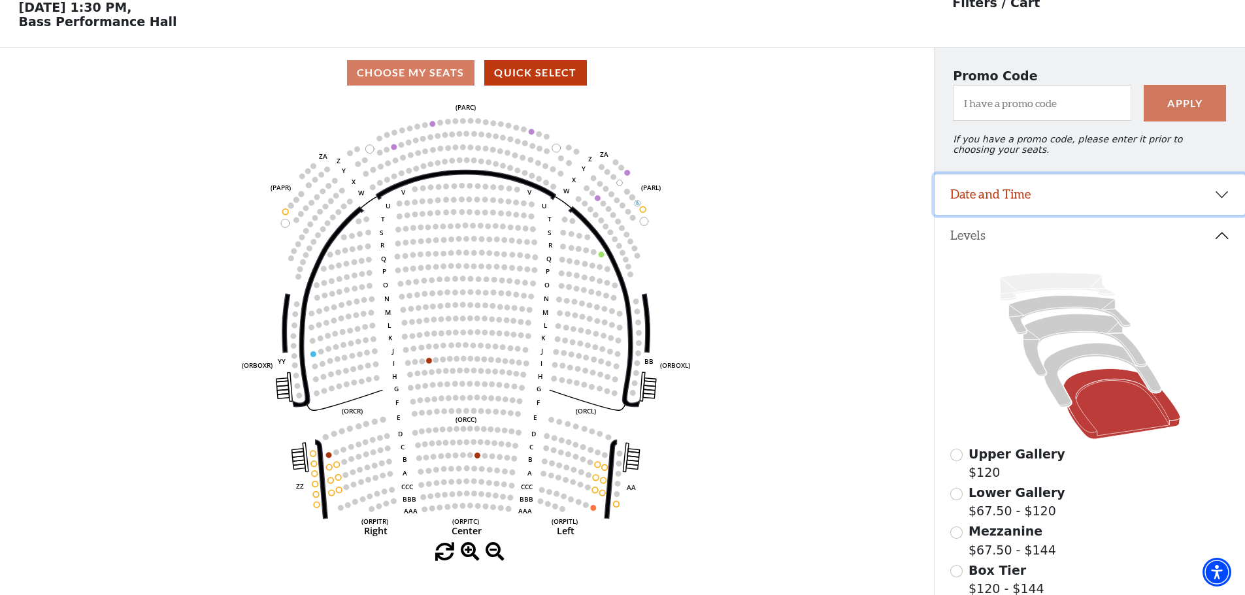
click at [1138, 201] on button "Date and Time" at bounding box center [1089, 194] width 310 height 41
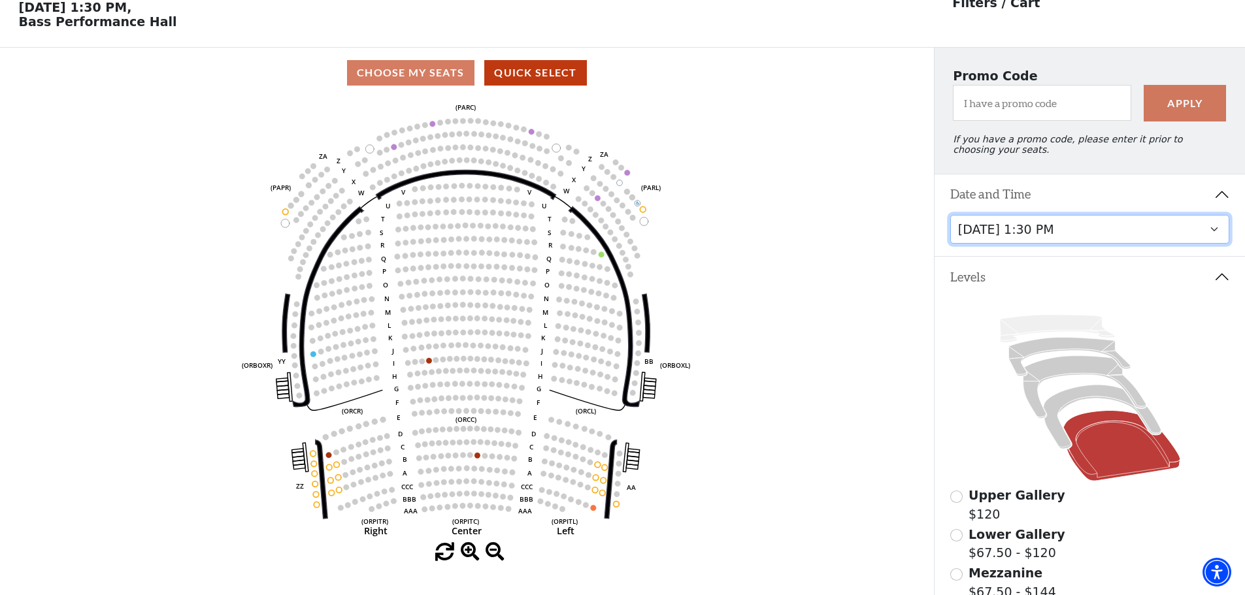
click at [1110, 243] on select "Thursday, November 13 at 1:30 PM Wednesday, November 12 at 7:30 PM Thursday, No…" at bounding box center [1090, 229] width 280 height 29
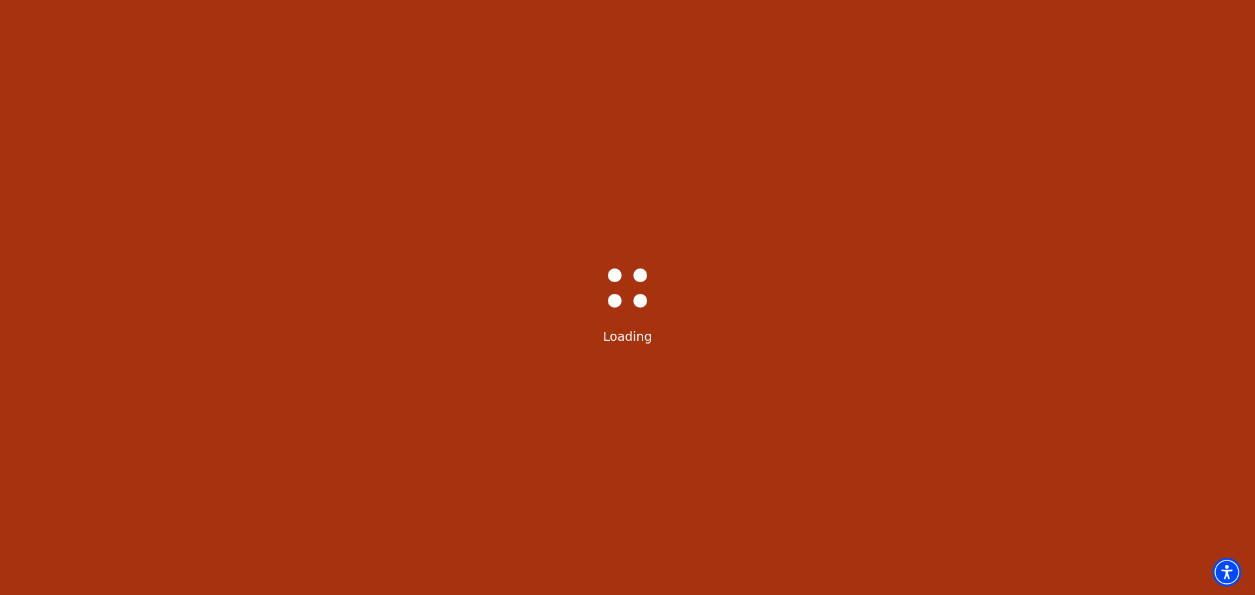
select select "6230"
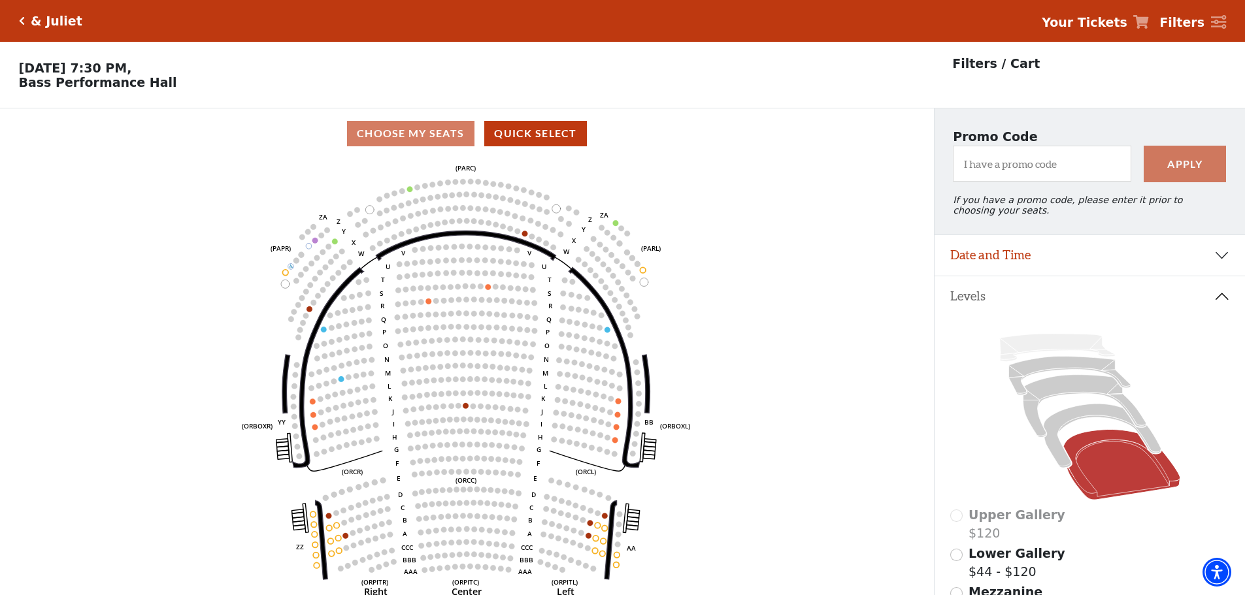
scroll to position [61, 0]
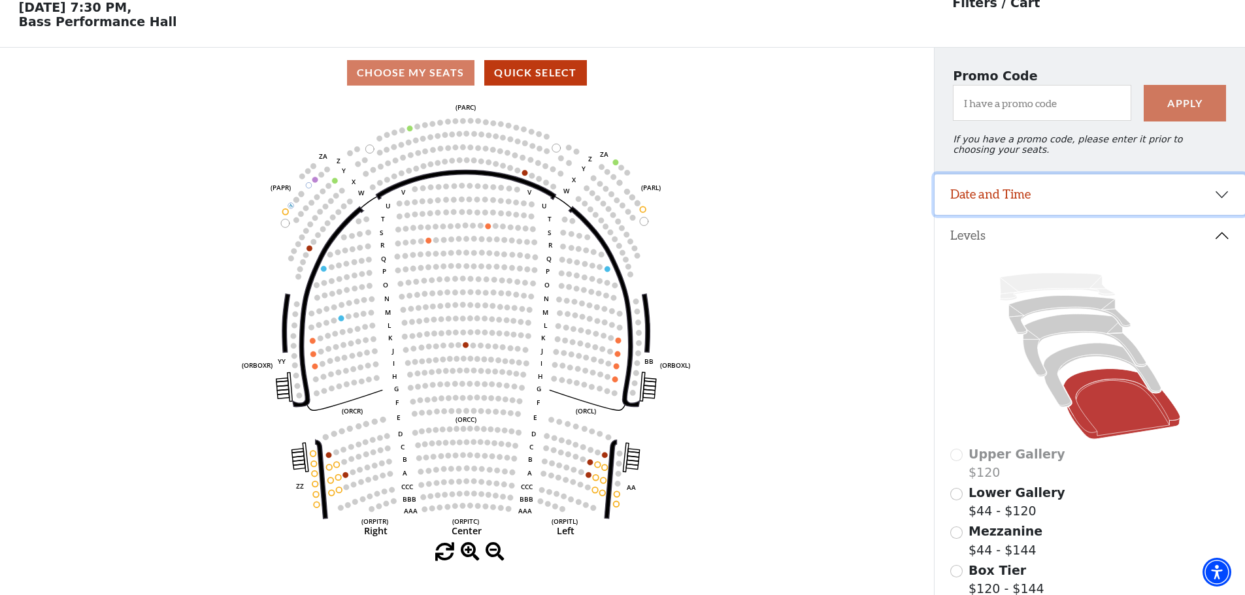
click at [1057, 205] on button "Date and Time" at bounding box center [1089, 194] width 310 height 41
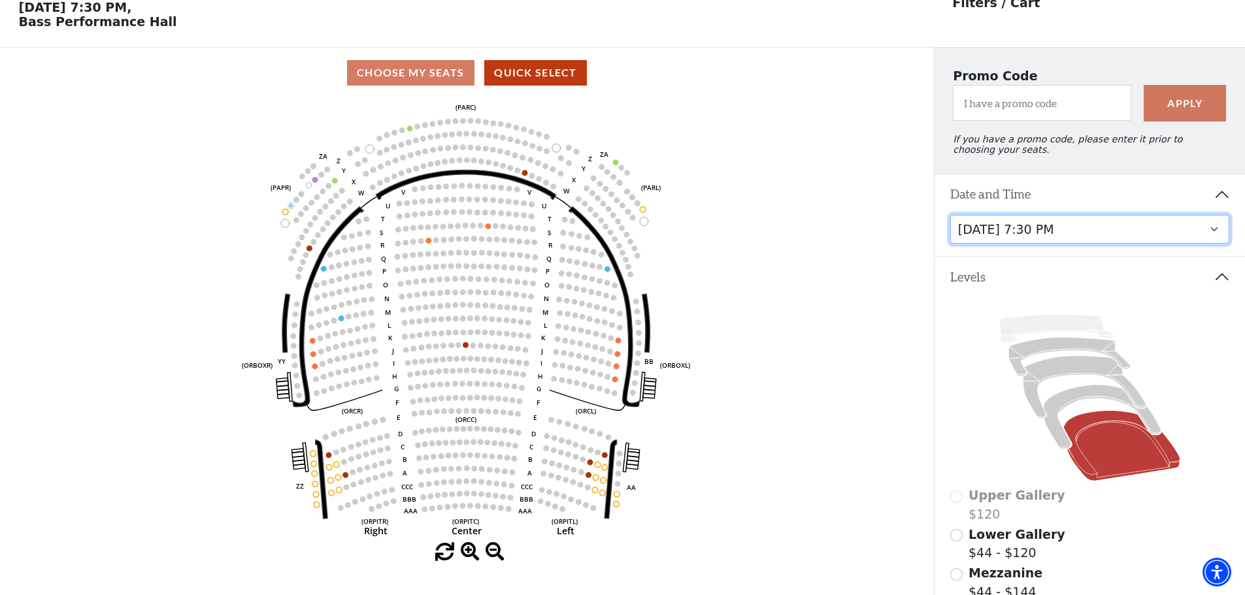
click at [1064, 242] on select "Thursday, November 13 at 1:30 PM Wednesday, November 12 at 7:30 PM Thursday, No…" at bounding box center [1090, 229] width 280 height 29
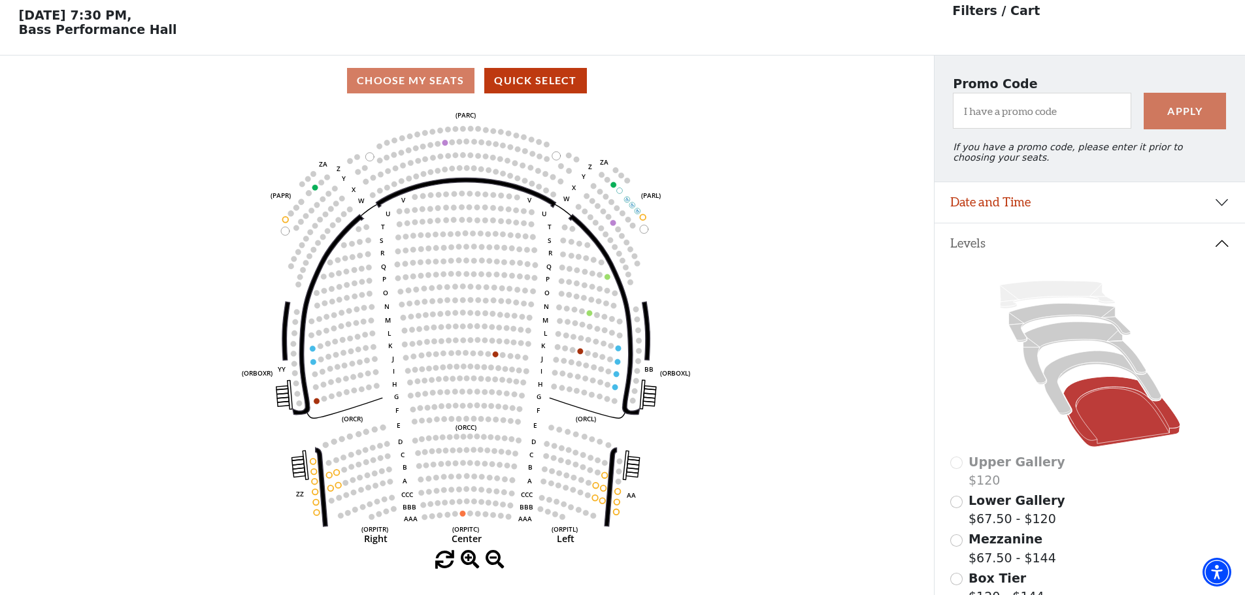
scroll to position [61, 0]
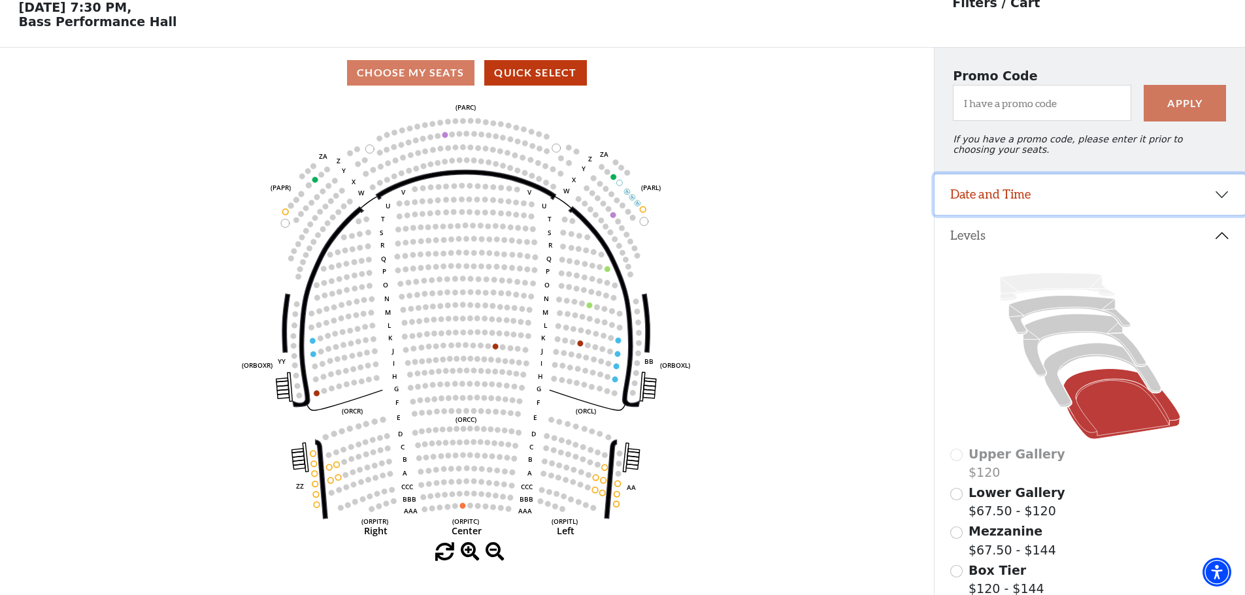
click at [1183, 203] on button "Date and Time" at bounding box center [1089, 194] width 310 height 41
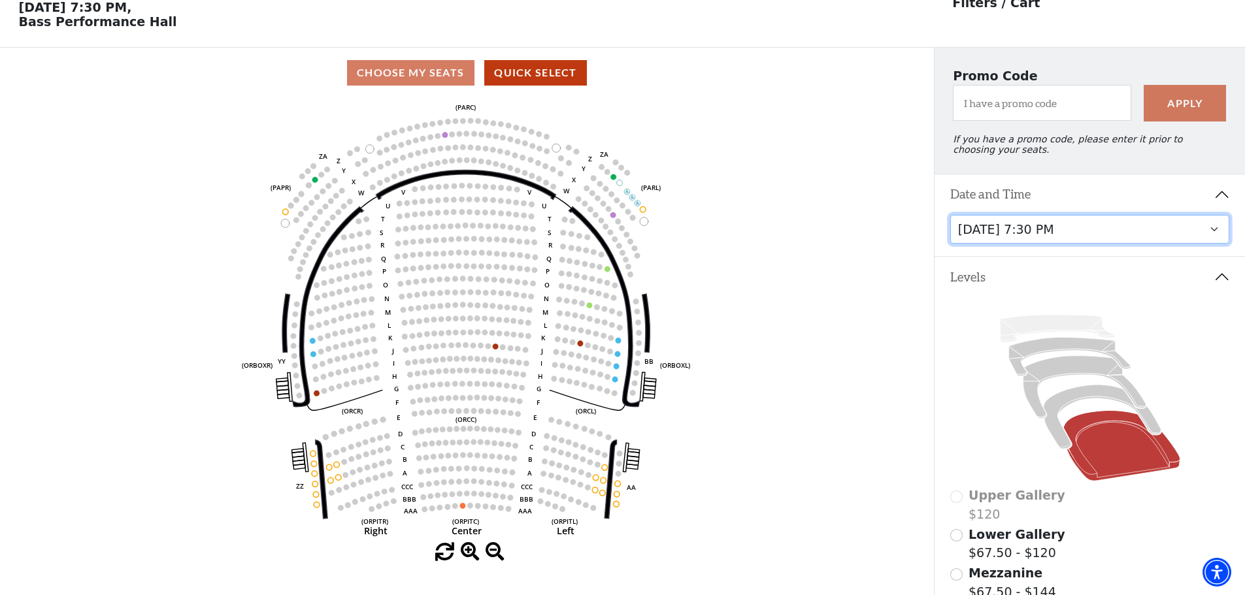
click at [1131, 238] on select "Thursday, November 13 at 1:30 PM Wednesday, November 12 at 7:30 PM Thursday, No…" at bounding box center [1090, 229] width 280 height 29
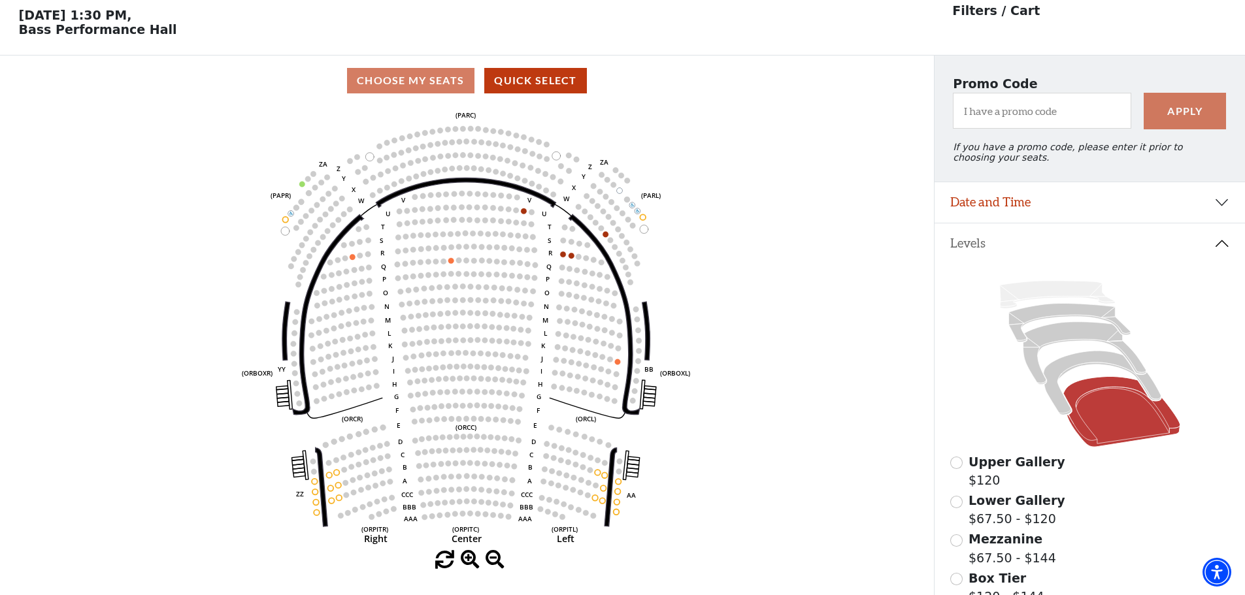
scroll to position [61, 0]
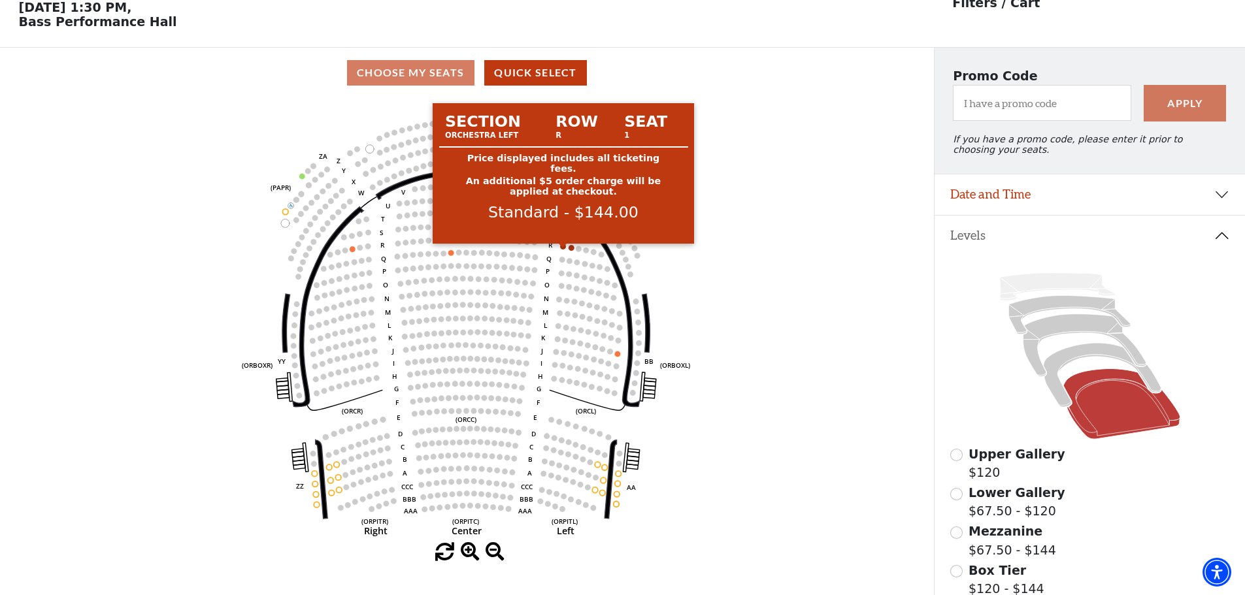
click at [561, 250] on circle at bounding box center [564, 247] width 6 height 6
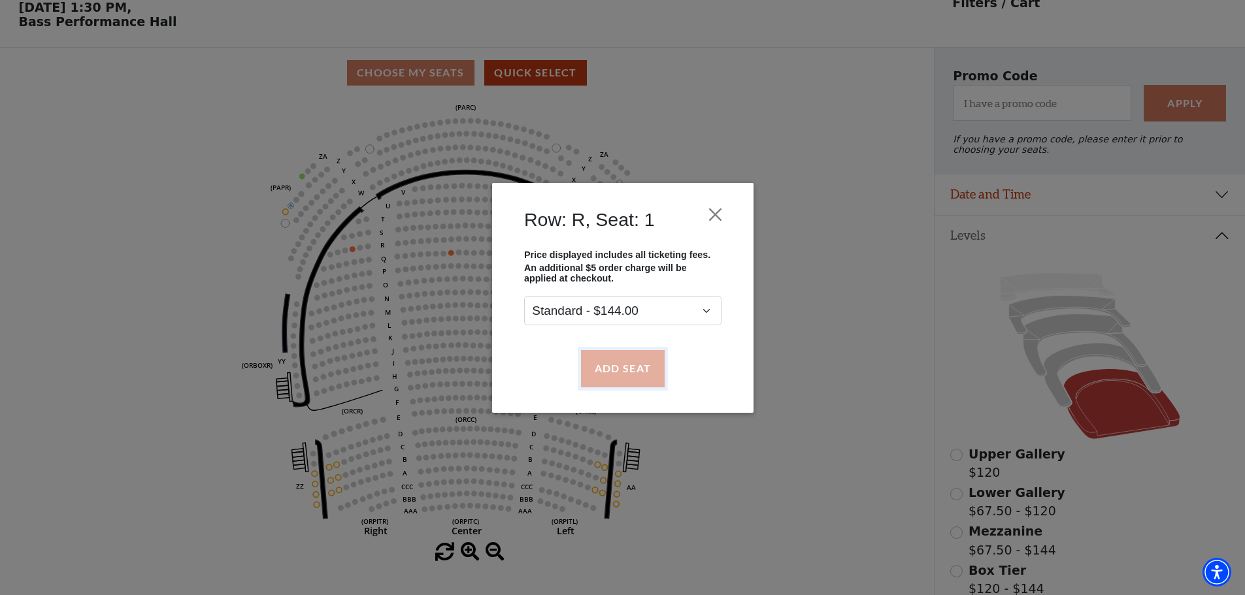
click at [619, 374] on button "Add Seat" at bounding box center [622, 368] width 84 height 37
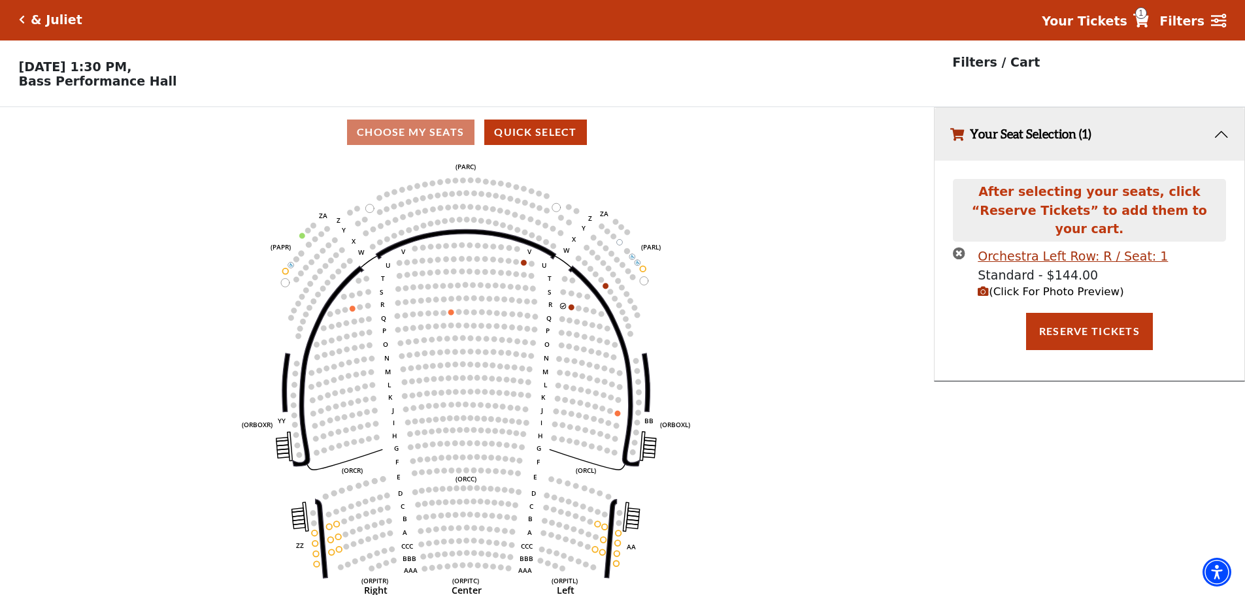
scroll to position [0, 0]
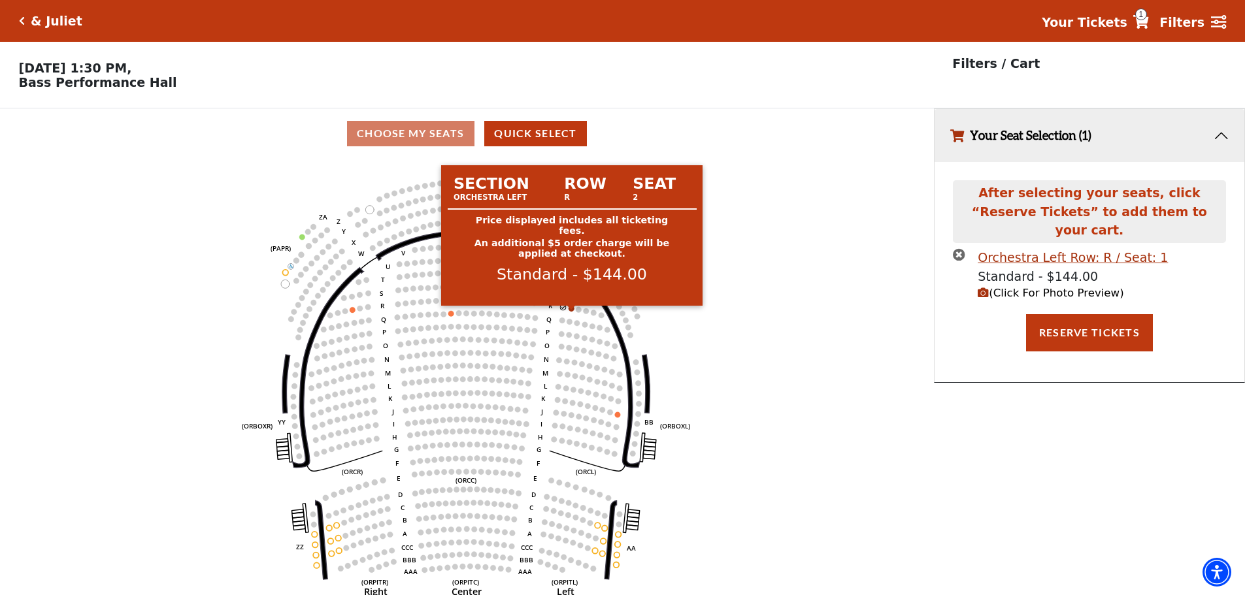
click at [572, 312] on circle at bounding box center [572, 309] width 6 height 6
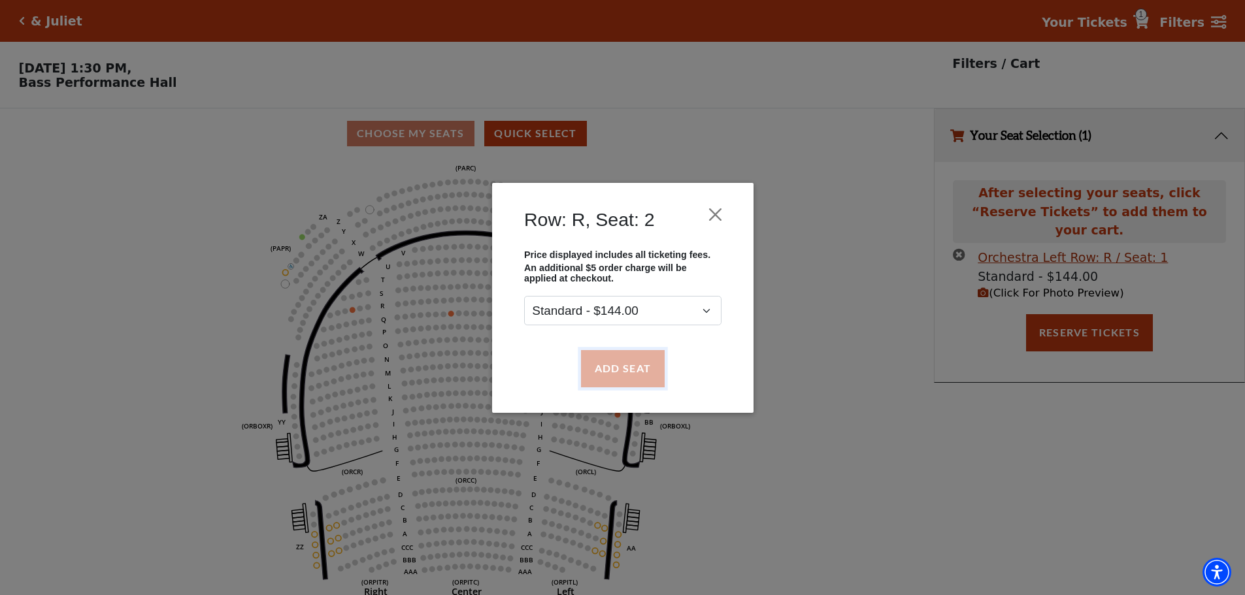
click at [616, 371] on button "Add Seat" at bounding box center [622, 368] width 84 height 37
